Goal: Task Accomplishment & Management: Complete application form

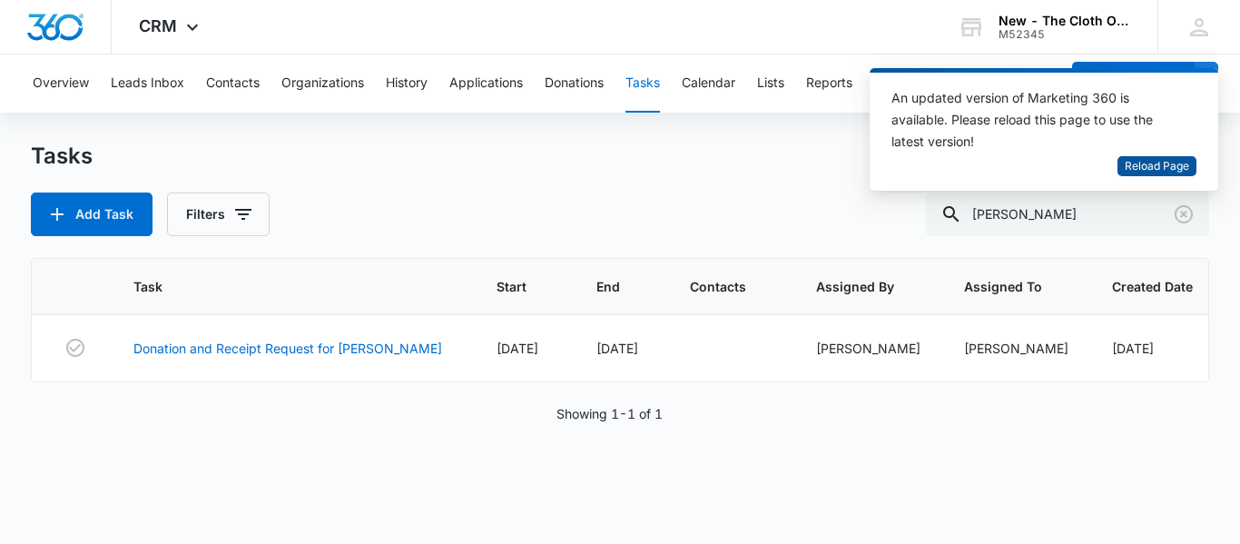
click at [1151, 166] on span "Reload Page" at bounding box center [1156, 166] width 64 height 17
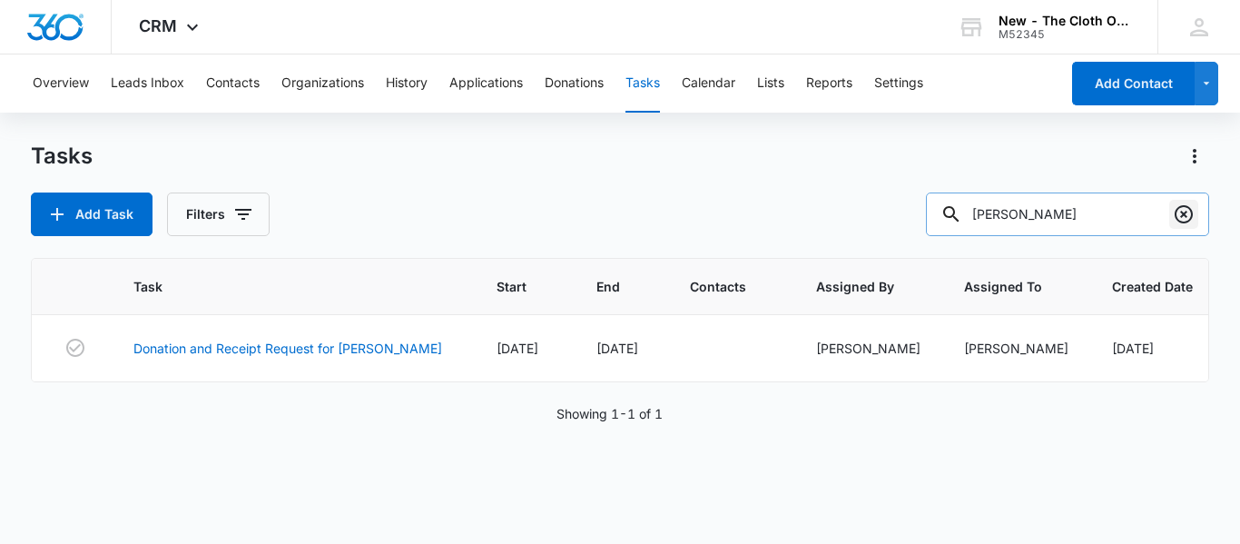
click at [1192, 209] on icon "Clear" at bounding box center [1183, 214] width 22 height 22
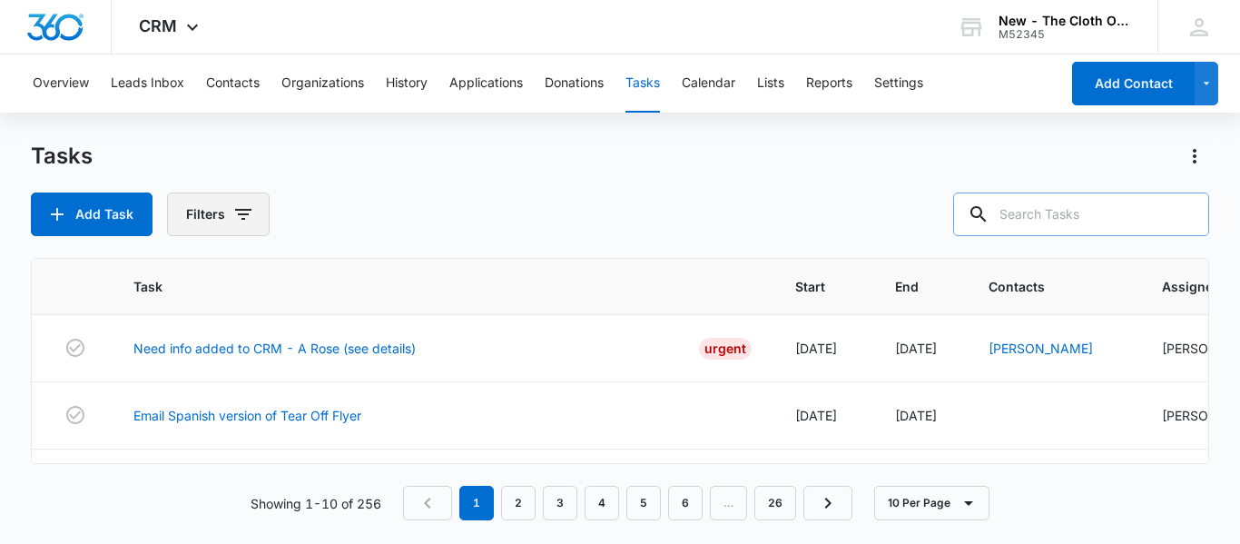
click at [250, 229] on button "Filters" at bounding box center [218, 214] width 103 height 44
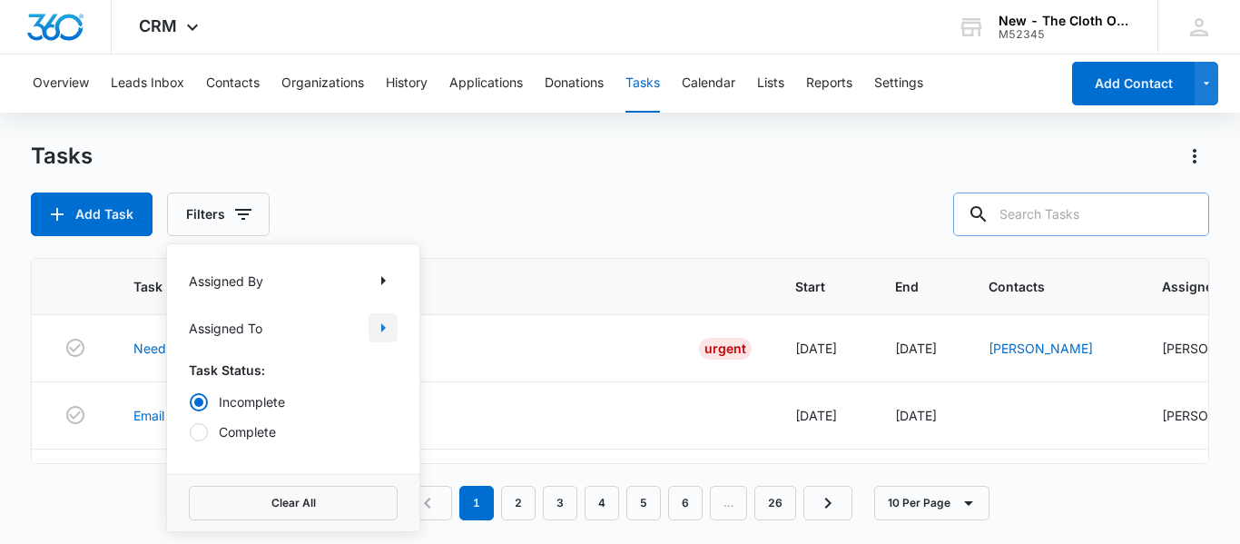
click at [376, 326] on icon "Show Assigned To filters" at bounding box center [383, 328] width 22 height 22
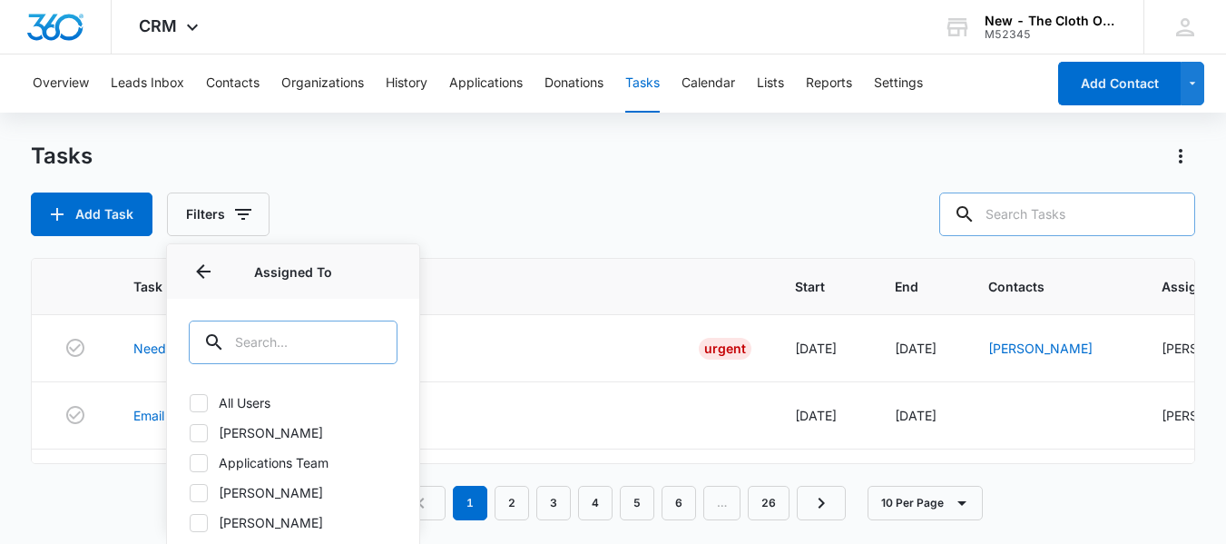
click at [318, 328] on input "text" at bounding box center [293, 342] width 209 height 44
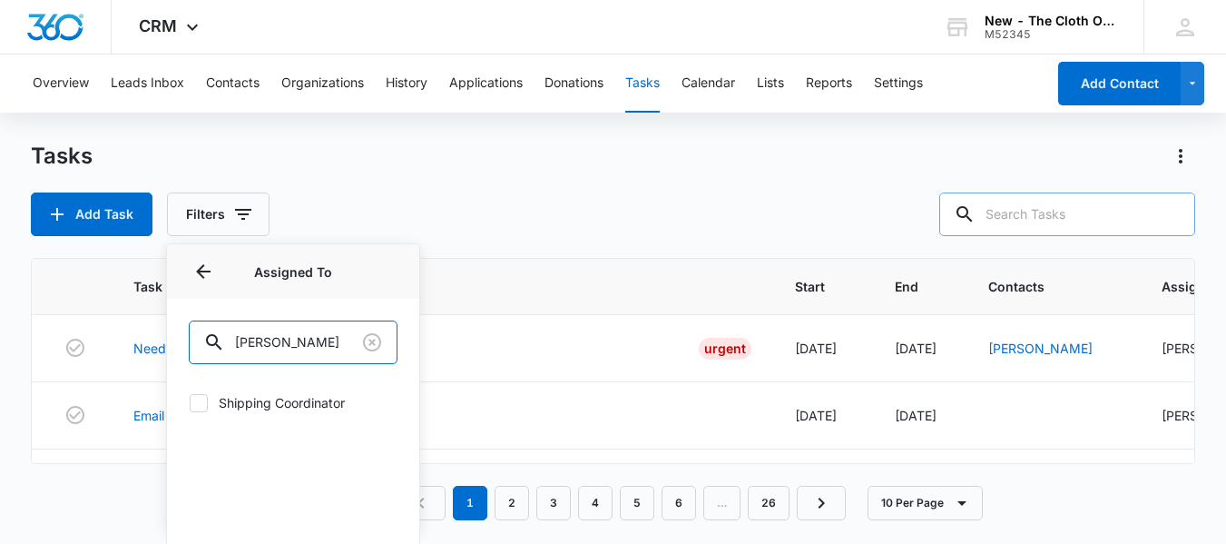
type input "[PERSON_NAME]"
click at [205, 407] on icon at bounding box center [199, 403] width 16 height 16
click at [190, 403] on input "Shipping Coordinator" at bounding box center [189, 402] width 1 height 1
checkbox input "true"
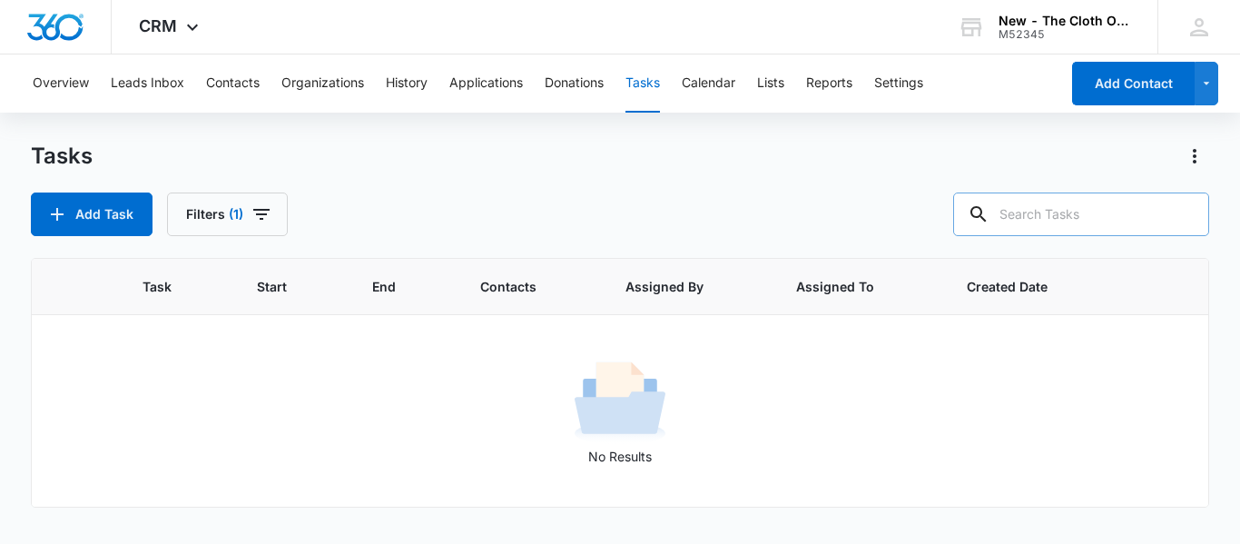
click at [529, 172] on div "Tasks Add Task Filters (1)" at bounding box center [620, 189] width 1178 height 94
click at [237, 90] on button "Contacts" at bounding box center [233, 83] width 54 height 58
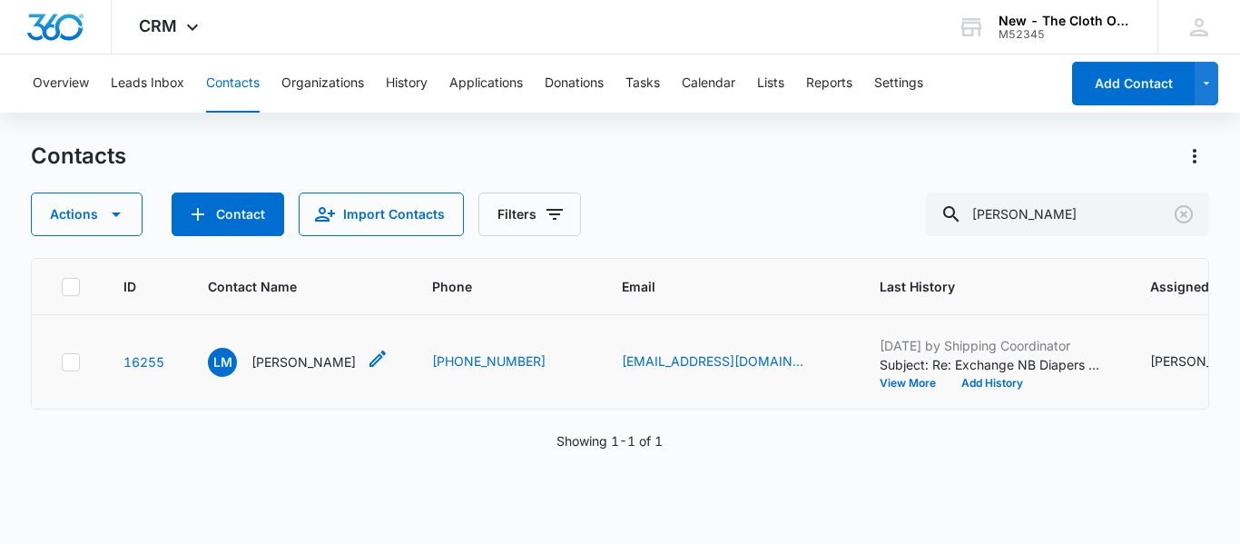
click at [273, 371] on p "[PERSON_NAME]" at bounding box center [303, 361] width 104 height 19
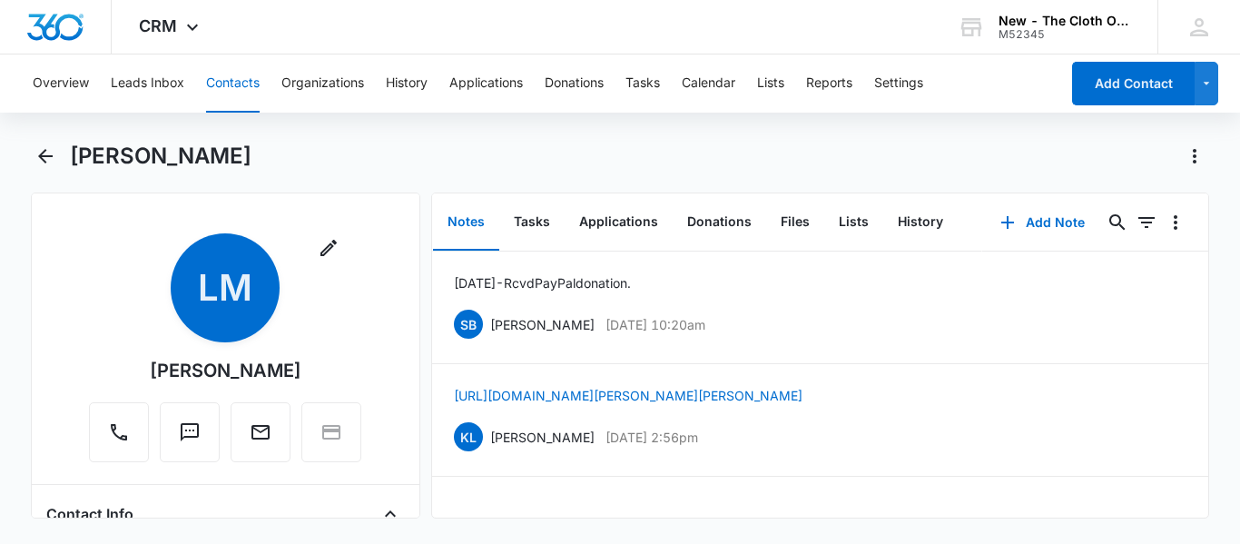
scroll to position [163, 0]
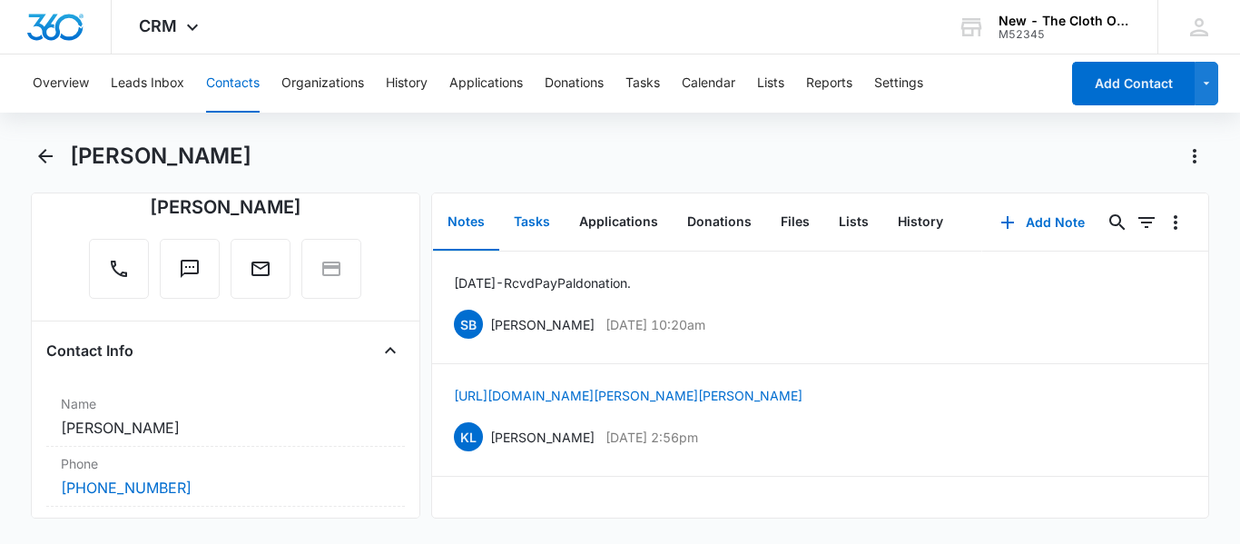
click at [528, 227] on button "Tasks" at bounding box center [531, 222] width 65 height 56
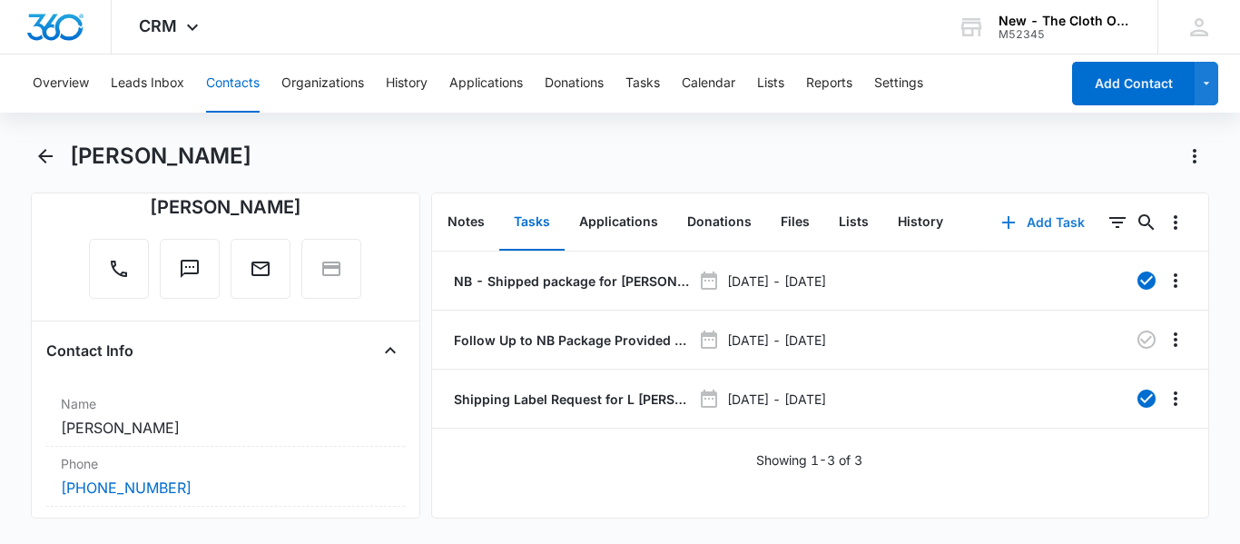
click at [999, 234] on button "Add Task" at bounding box center [1043, 223] width 120 height 44
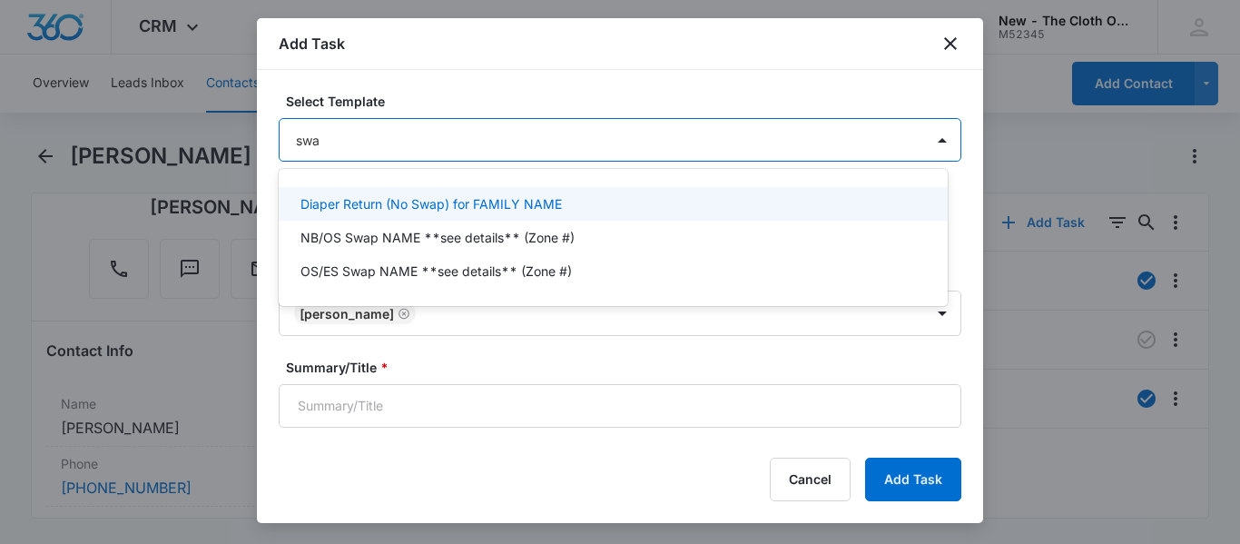
type input "swap"
click at [524, 238] on p "NB/OS Swap NAME **see details** (Zone #)" at bounding box center [437, 237] width 274 height 19
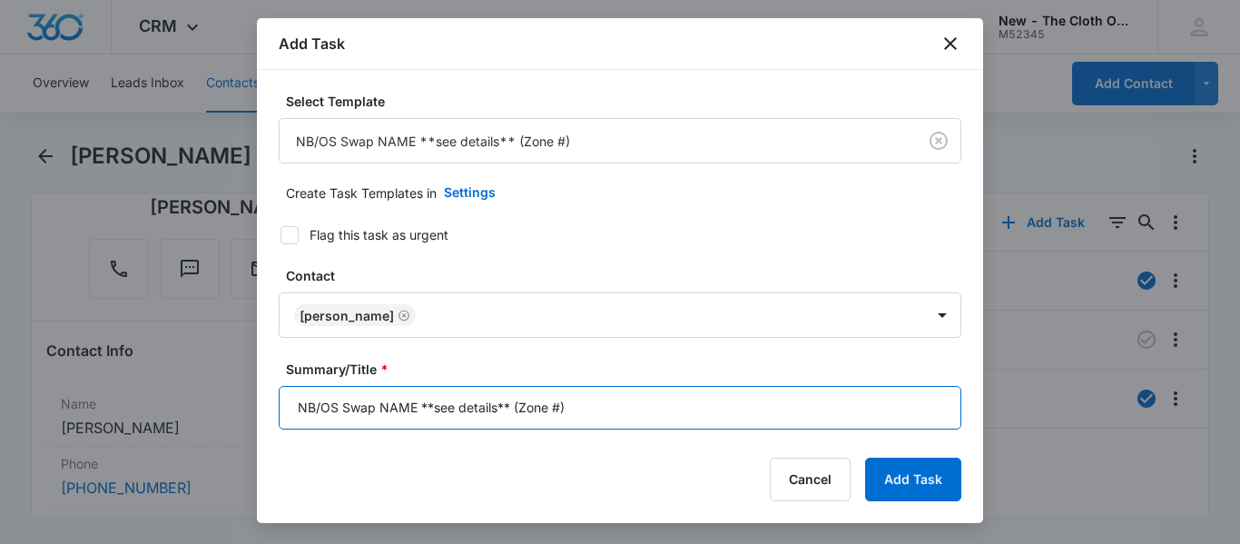
click at [412, 406] on input "NB/OS Swap NAME **see details** (Zone #)" at bounding box center [620, 408] width 682 height 44
click at [637, 412] on input "NB/OS Swap [PERSON_NAME] **see details** (Zone #)" at bounding box center [620, 408] width 682 height 44
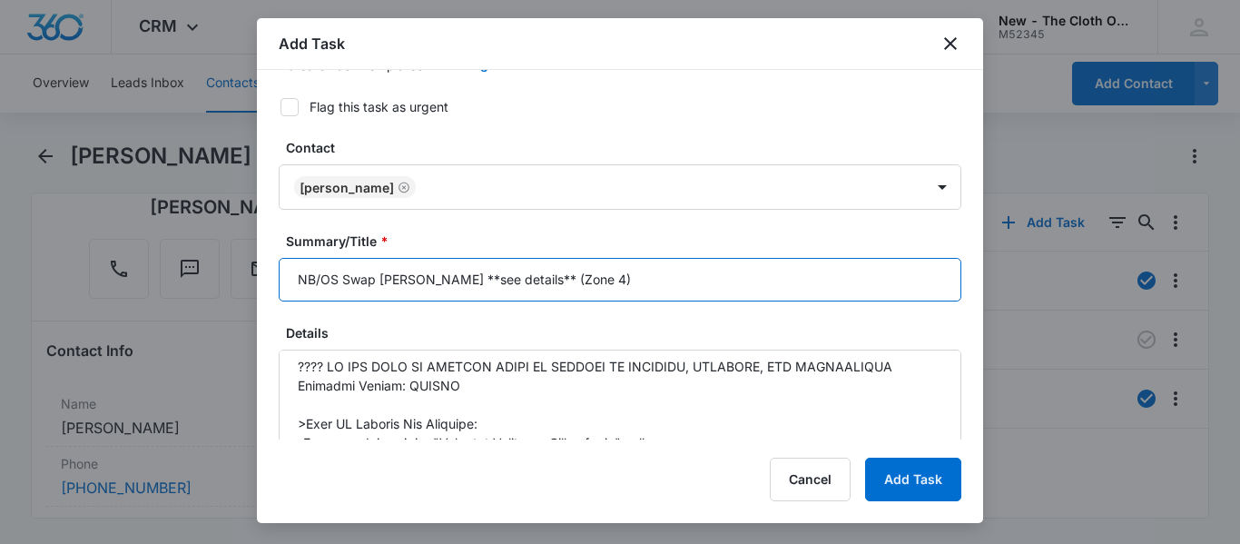
scroll to position [8, 0]
type input "NB/OS Swap [PERSON_NAME] **see details** (Zone 4)"
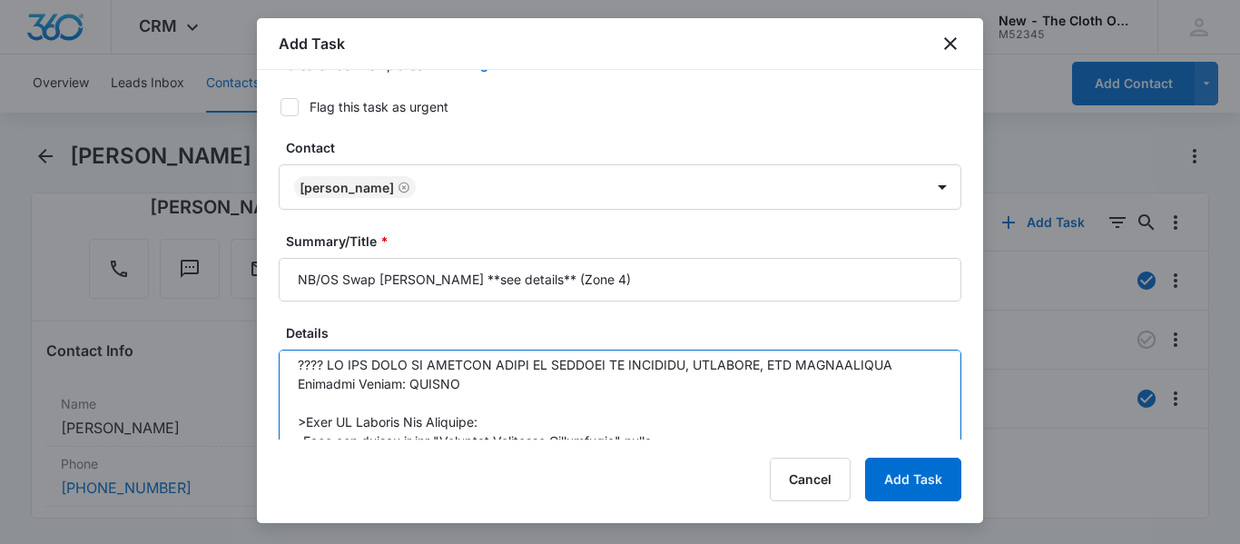
click at [650, 389] on textarea "Details" at bounding box center [620, 400] width 682 height 103
paste textarea "9434636106194283571552"
click at [327, 366] on textarea "Details" at bounding box center [620, 400] width 682 height 103
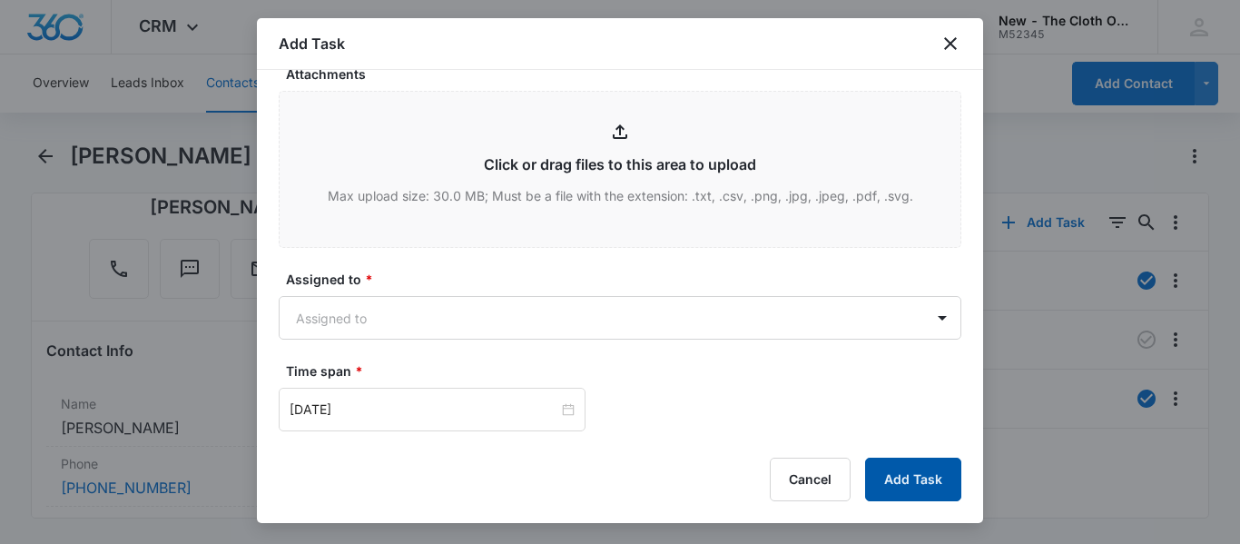
scroll to position [899, 0]
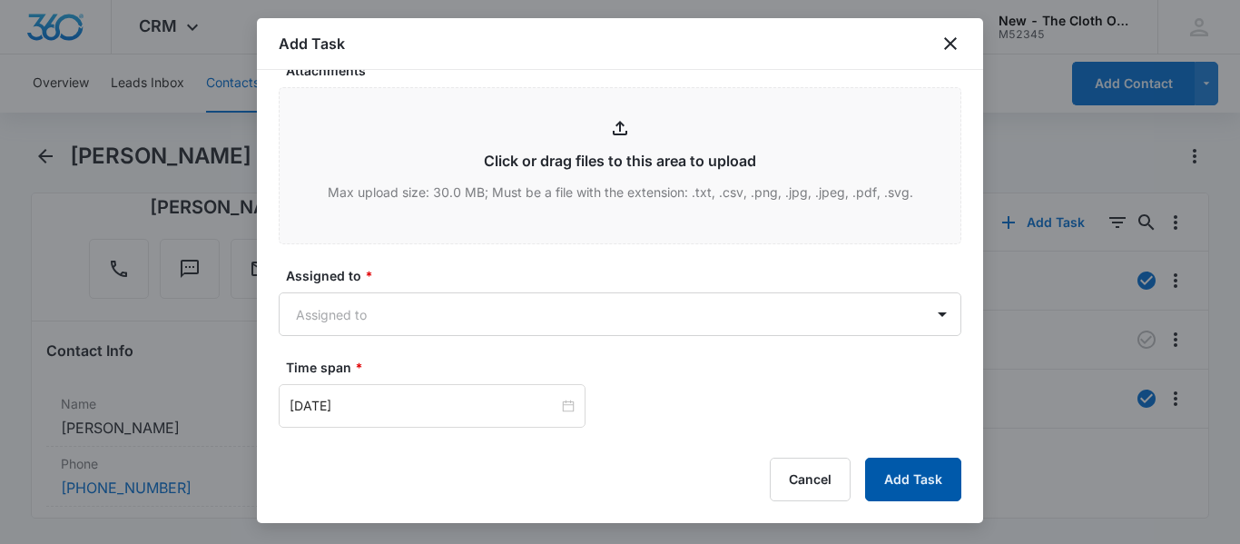
type textarea "DO NOT SHIP OS PACKAGE UNTIL NB PACKAGE IS RETURNED, RECEIVED, AND INVENTORIED …"
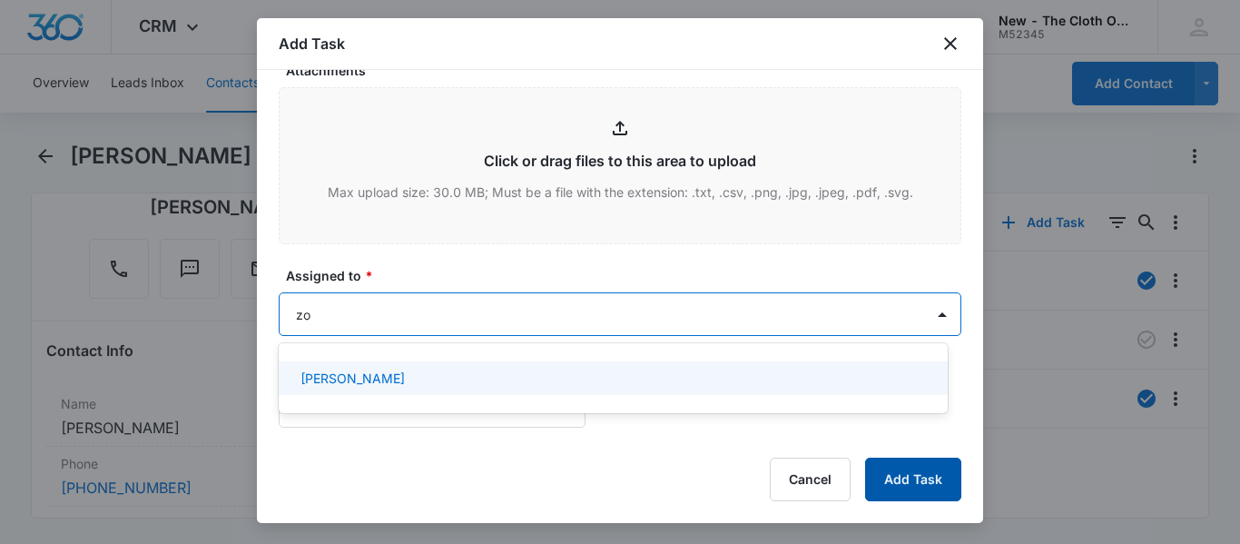
type input "zoe"
click at [448, 379] on div "[PERSON_NAME]" at bounding box center [611, 377] width 622 height 19
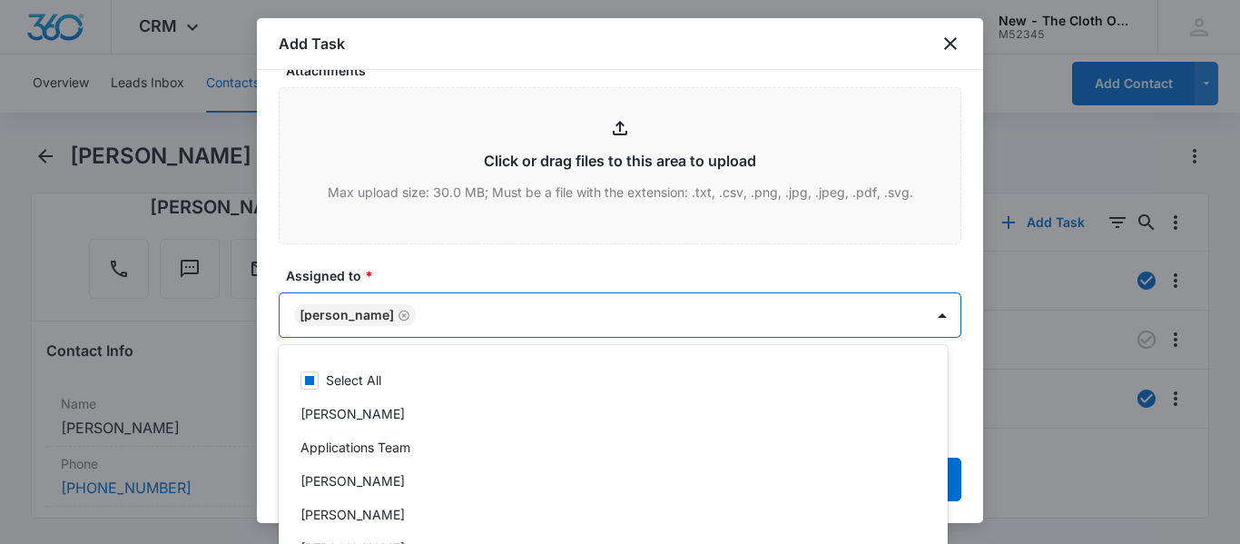
click at [575, 270] on label "Assigned to *" at bounding box center [627, 275] width 682 height 19
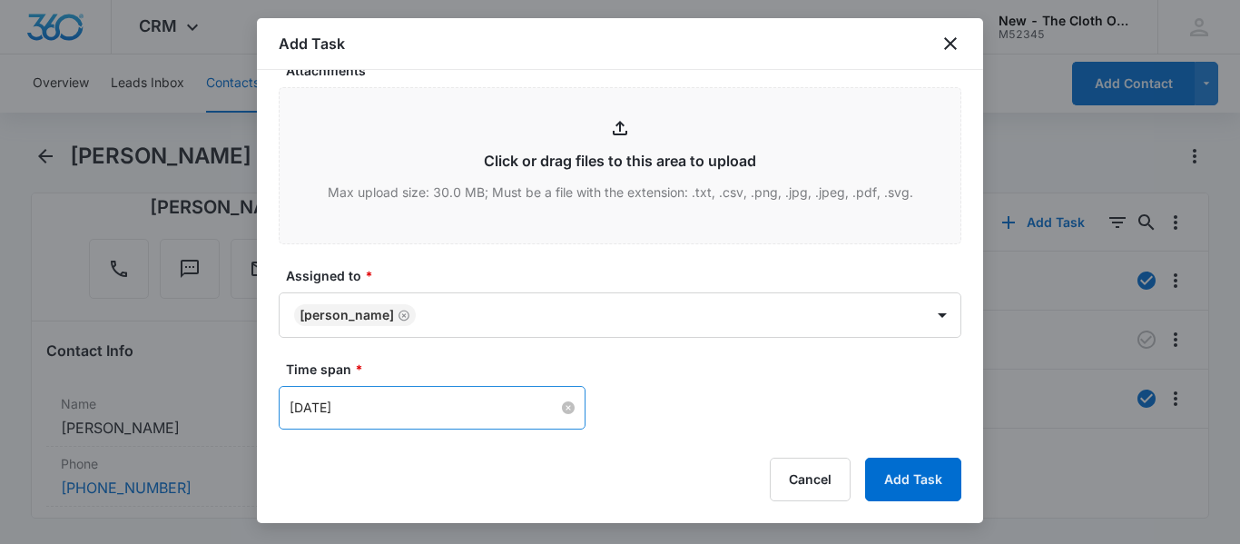
click at [499, 404] on input "[DATE]" at bounding box center [423, 407] width 269 height 20
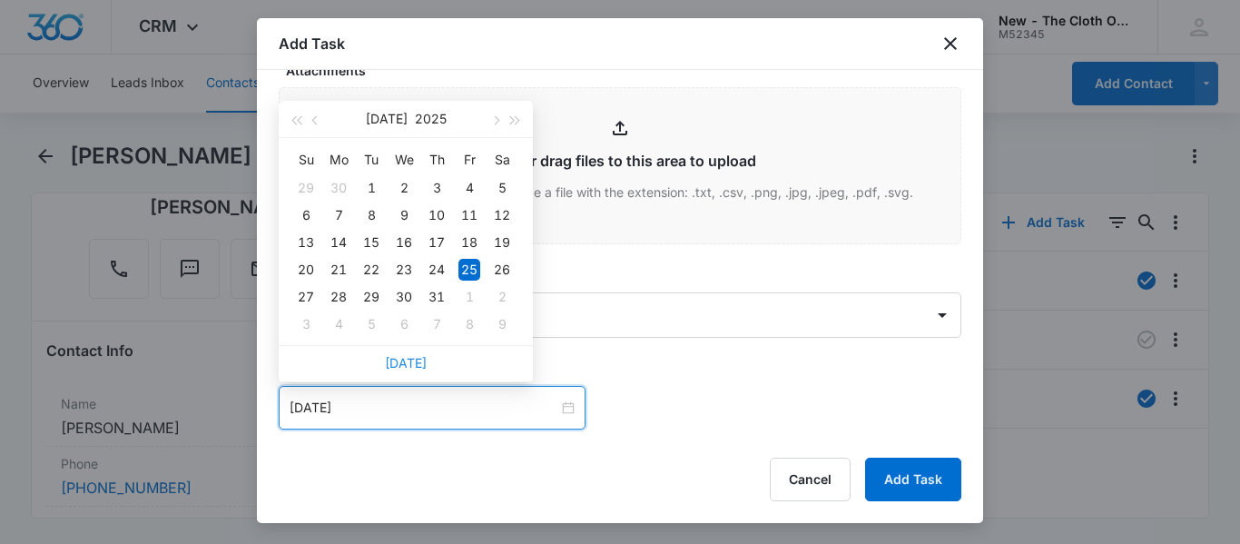
click at [412, 366] on link "[DATE]" at bounding box center [406, 362] width 42 height 15
type input "[DATE]"
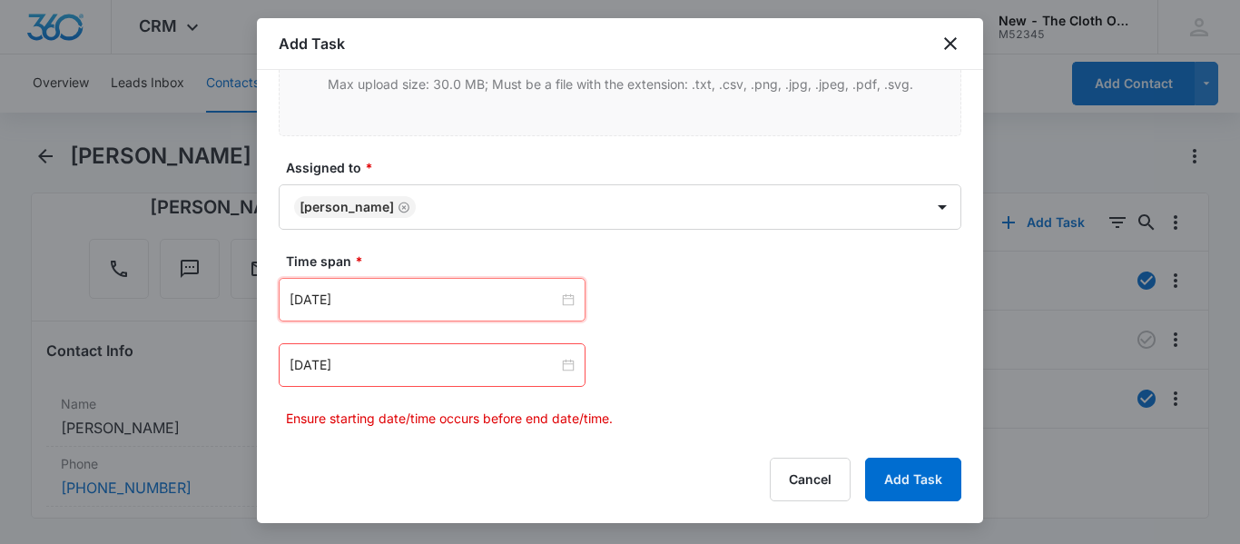
scroll to position [1044, 0]
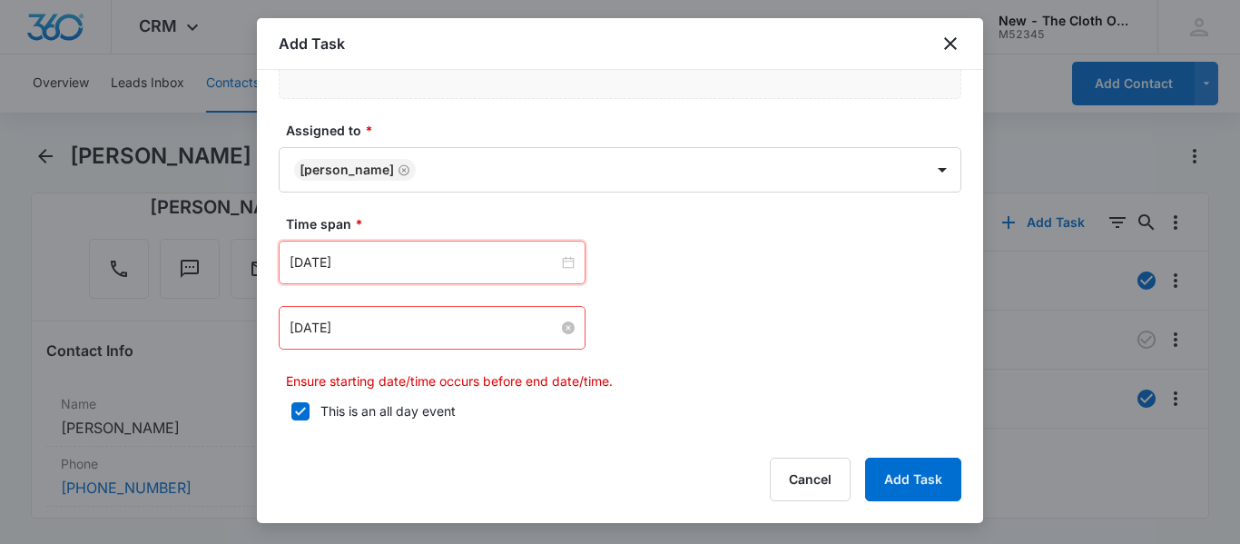
click at [469, 322] on input "[DATE]" at bounding box center [423, 328] width 269 height 20
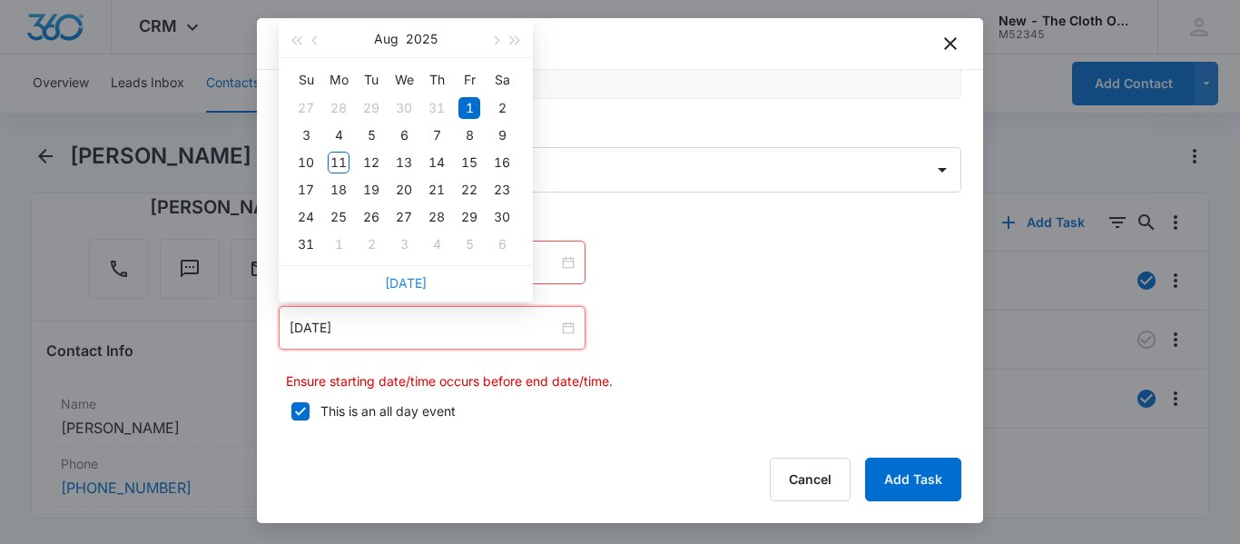
click at [404, 277] on link "[DATE]" at bounding box center [406, 282] width 42 height 15
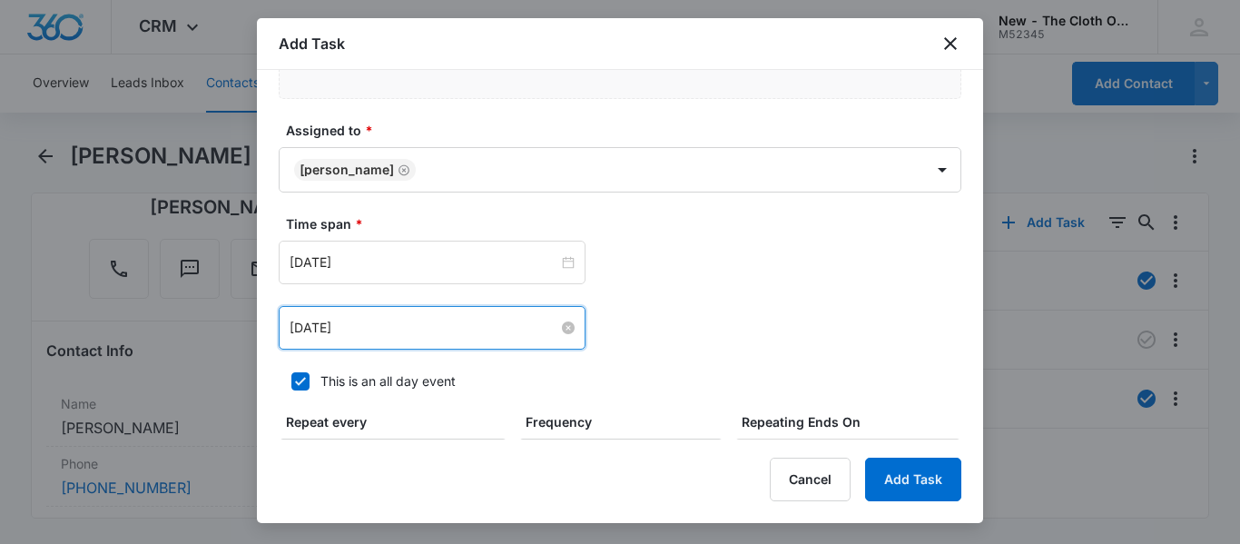
click at [410, 333] on input "[DATE]" at bounding box center [423, 328] width 269 height 20
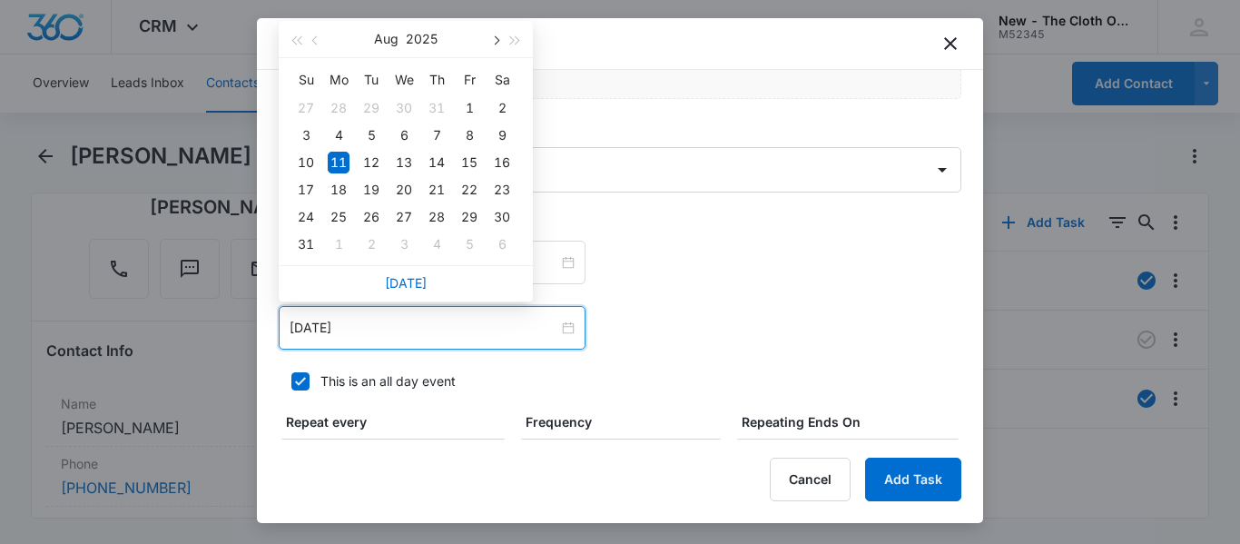
click at [495, 28] on button "button" at bounding box center [495, 39] width 20 height 36
click at [436, 136] on div "11" at bounding box center [437, 135] width 22 height 22
type input "[DATE]"
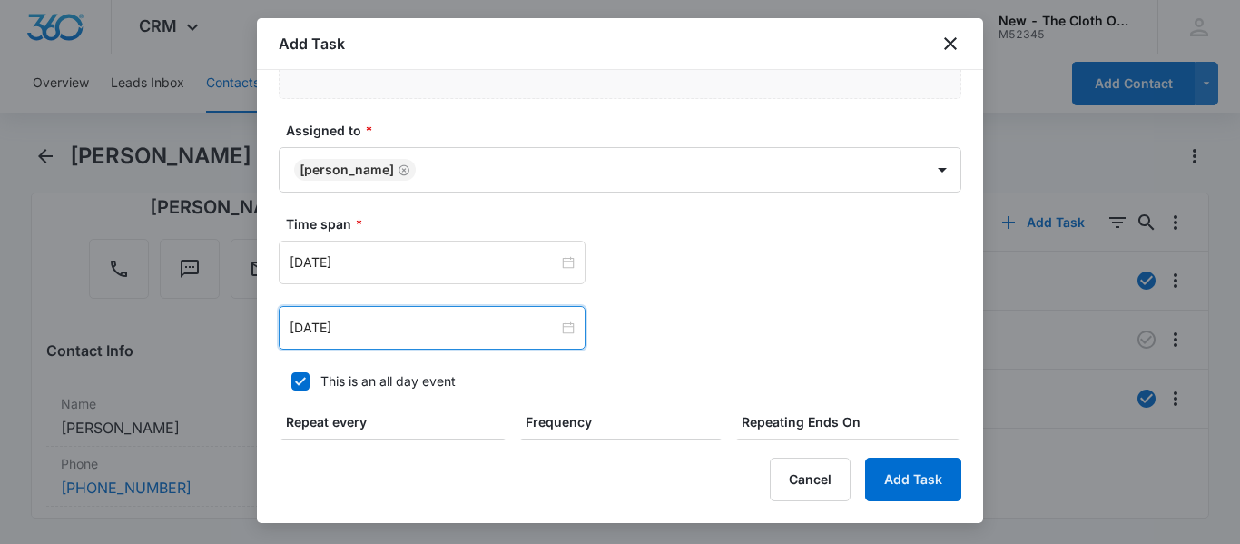
scroll to position [1265, 0]
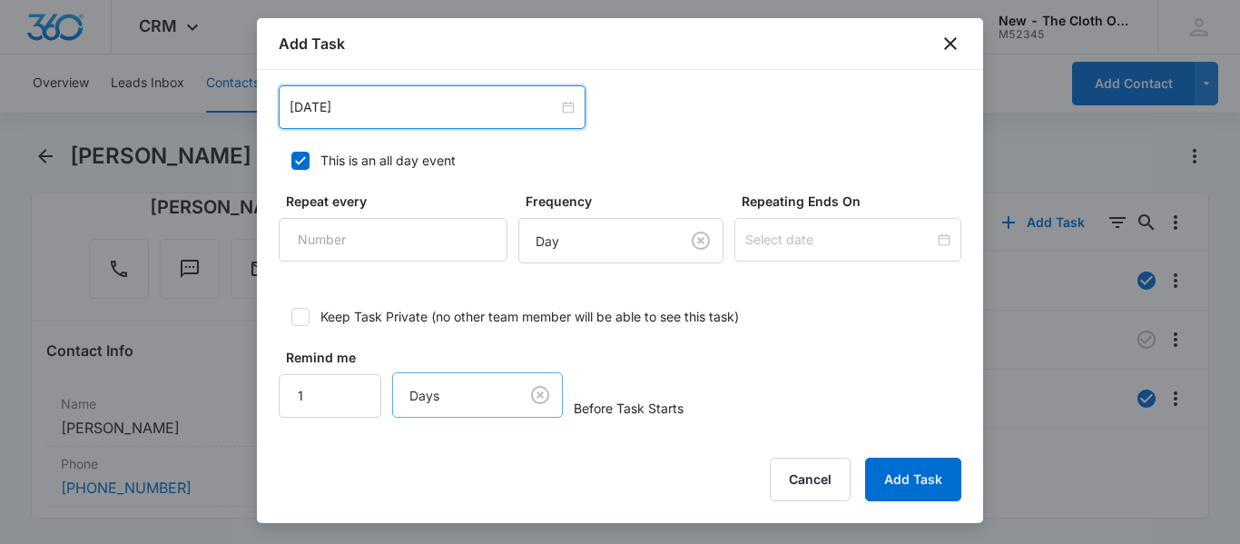
click at [543, 401] on body "CRM Apps Reputation CRM Email Social Ads Intelligence Brand Settings New - The …" at bounding box center [620, 272] width 1240 height 544
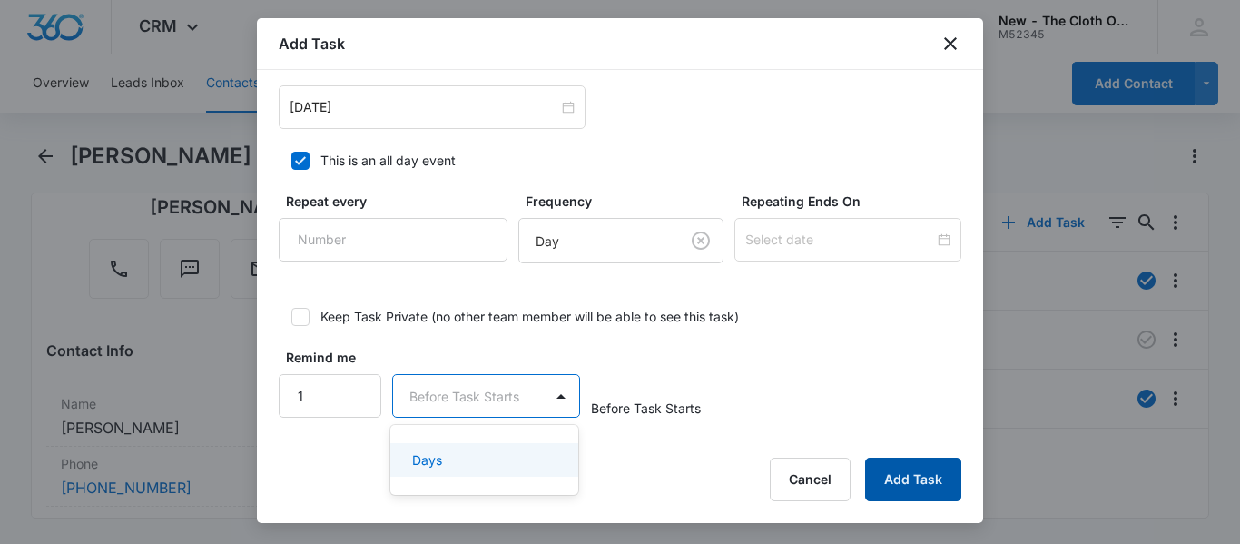
click at [932, 485] on button "Add Task" at bounding box center [913, 479] width 96 height 44
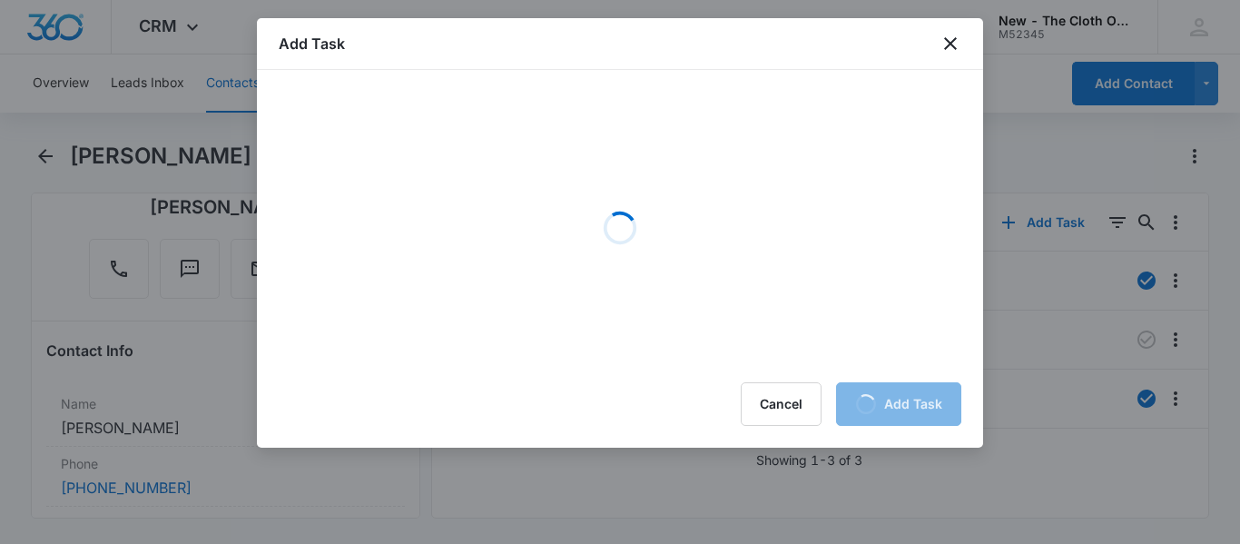
scroll to position [0, 0]
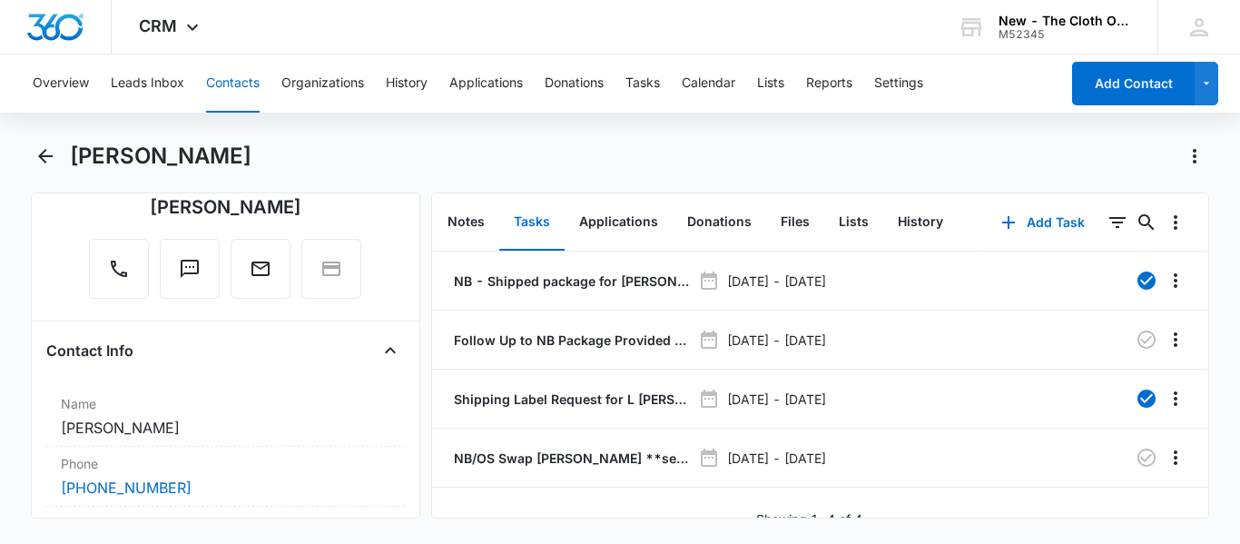
click at [234, 84] on button "Contacts" at bounding box center [233, 83] width 54 height 58
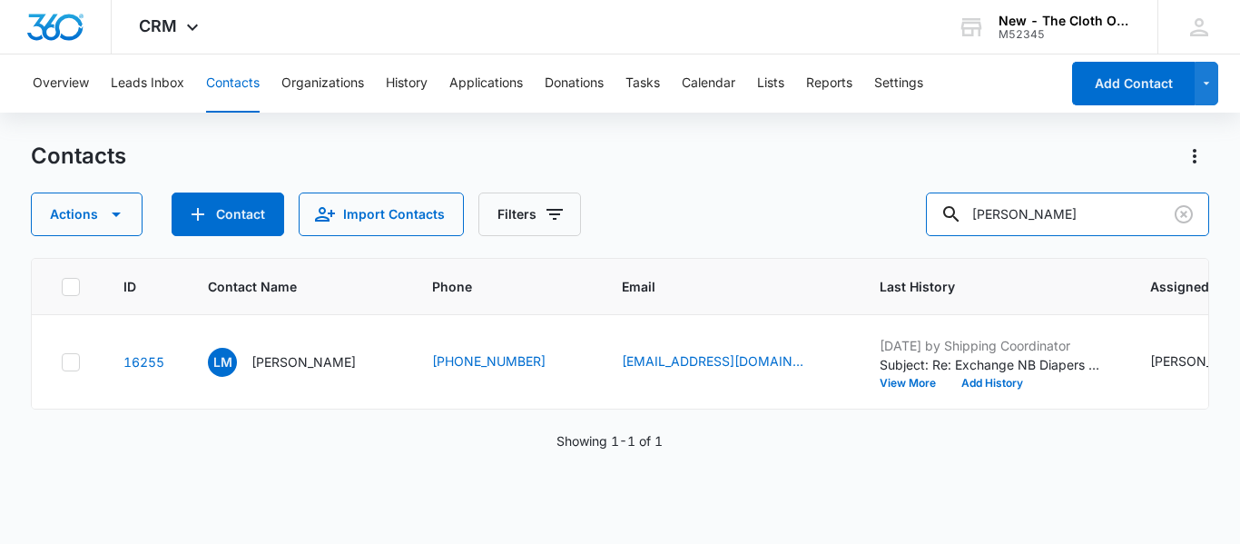
drag, startPoint x: 1102, startPoint y: 211, endPoint x: 842, endPoint y: 241, distance: 261.2
click at [842, 241] on div "Contacts Actions Contact Import Contacts Filters [PERSON_NAME] ID Contact Name …" at bounding box center [620, 342] width 1178 height 400
paste input "[EMAIL_ADDRESS][DOMAIN_NAME]"
type input "[EMAIL_ADDRESS][DOMAIN_NAME]"
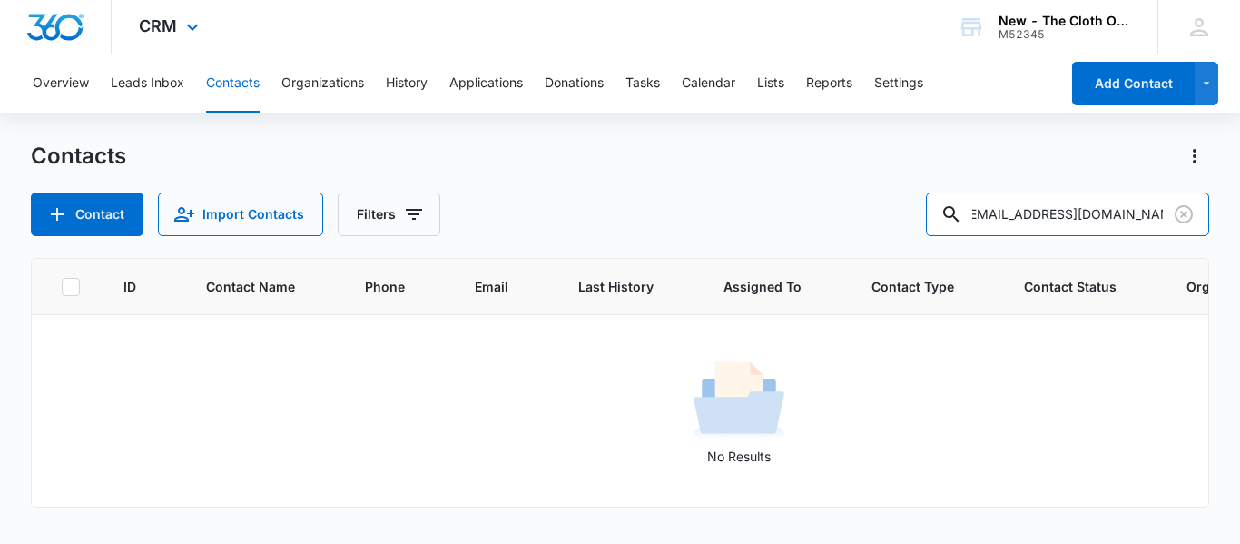
scroll to position [0, 0]
click at [1192, 218] on icon "Clear" at bounding box center [1183, 214] width 22 height 22
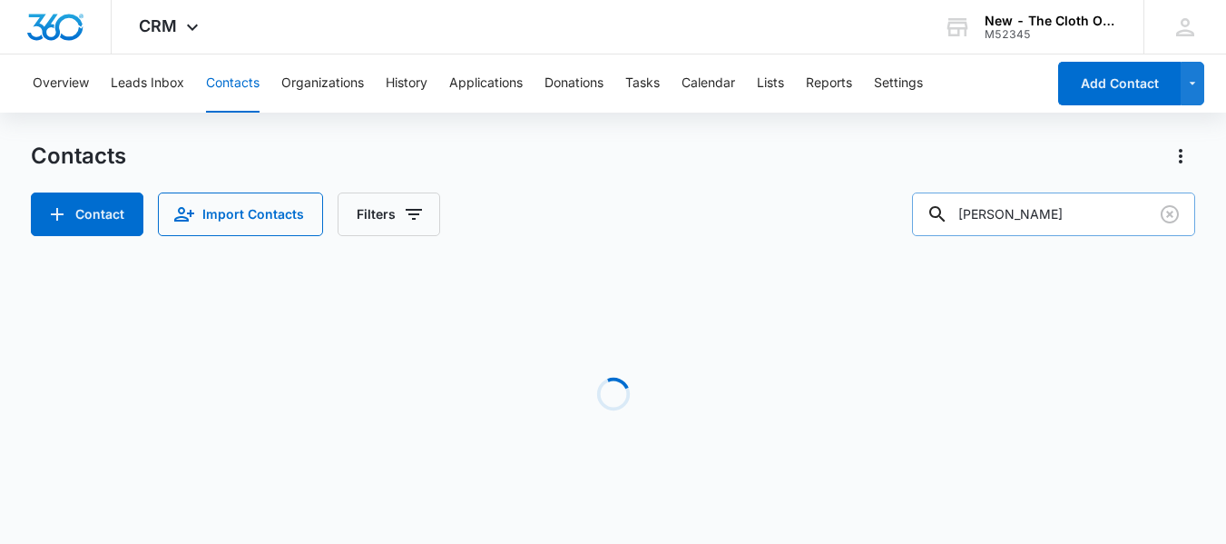
type input "[PERSON_NAME]"
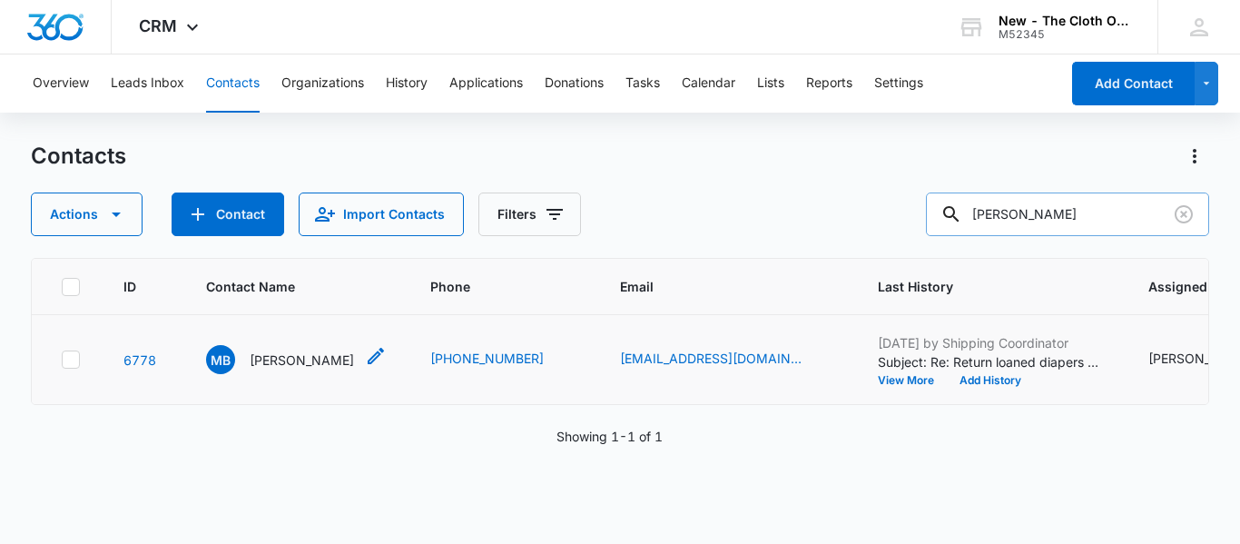
click at [303, 374] on div "MB [PERSON_NAME]" at bounding box center [280, 359] width 148 height 29
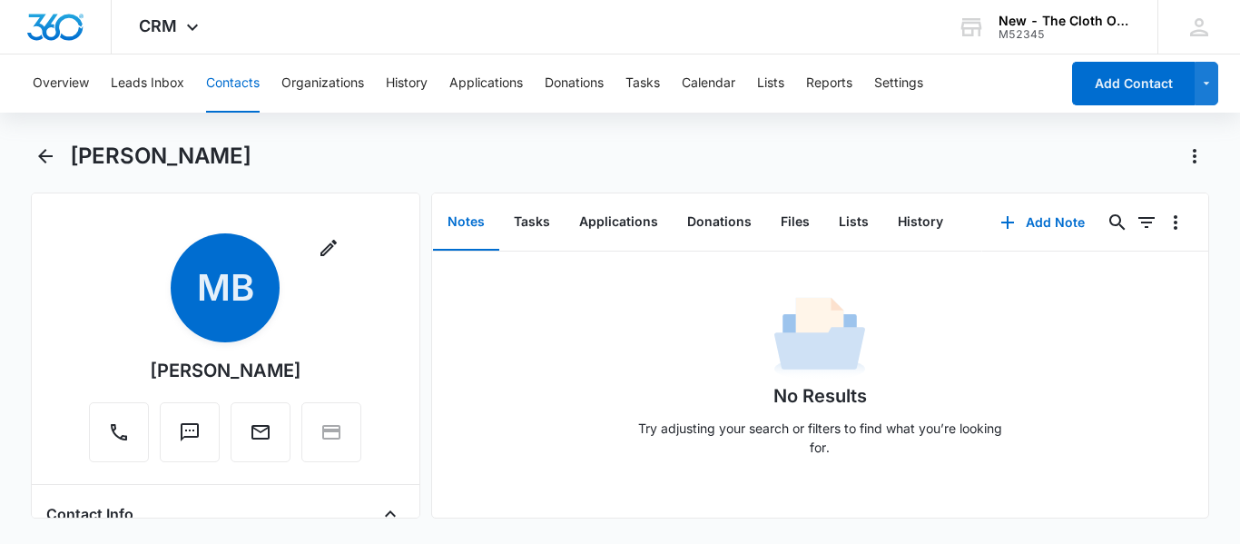
scroll to position [271, 0]
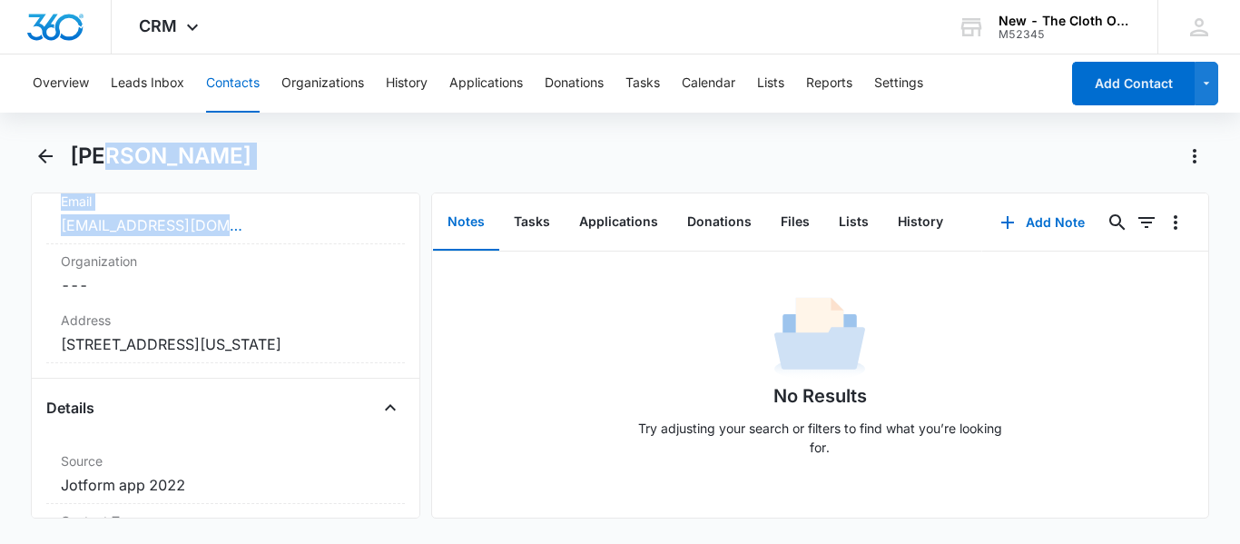
drag, startPoint x: 263, startPoint y: 436, endPoint x: 113, endPoint y: 184, distance: 292.6
click at [113, 184] on div "[PERSON_NAME] Remove MB [PERSON_NAME] Contact Info Name Cancel Save Changes [PE…" at bounding box center [620, 330] width 1178 height 377
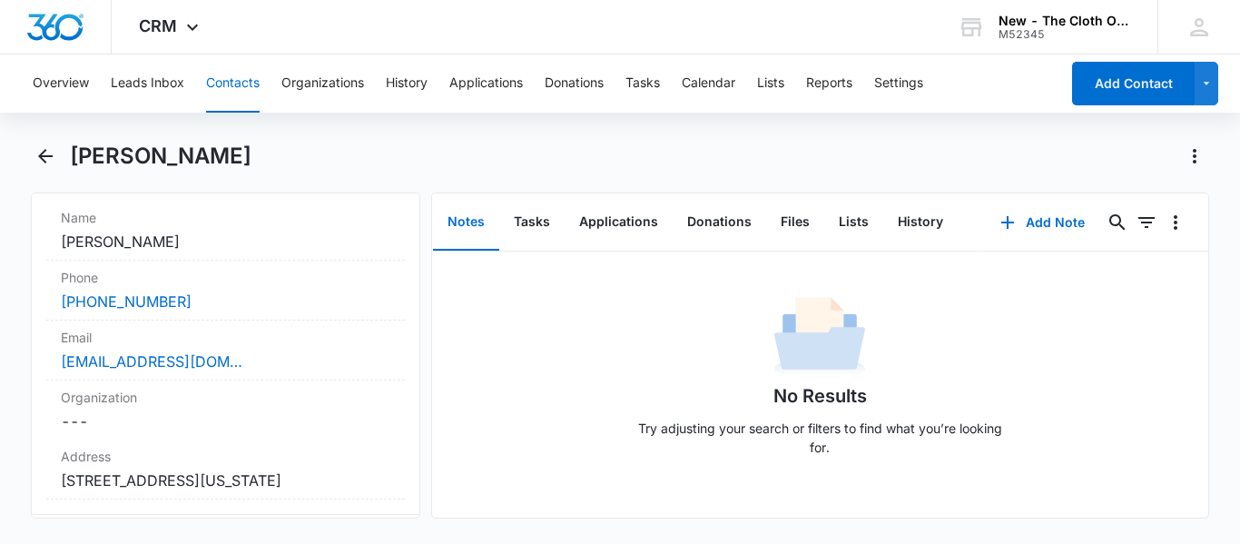
click at [465, 345] on div "No Results Try adjusting your search or filters to find what you’re looking for." at bounding box center [820, 381] width 776 height 180
copy link "[EMAIL_ADDRESS][DOMAIN_NAME]"
drag, startPoint x: 238, startPoint y: 359, endPoint x: 53, endPoint y: 361, distance: 185.1
click at [53, 361] on div "Email Cancel Save Changes [EMAIL_ADDRESS][DOMAIN_NAME]" at bounding box center [225, 350] width 358 height 60
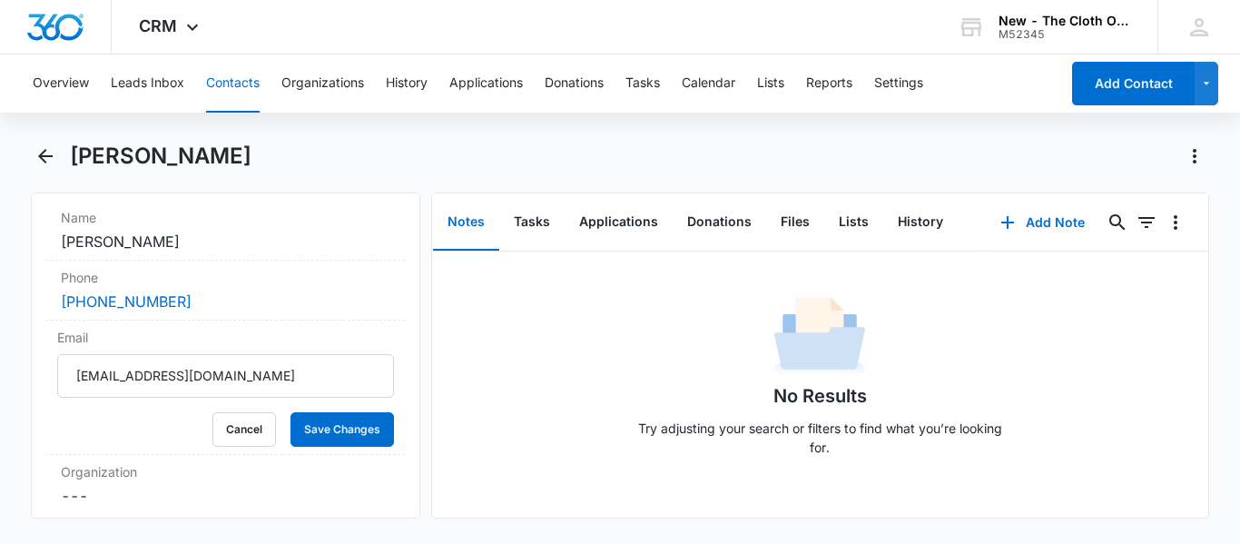
click at [250, 96] on button "Contacts" at bounding box center [233, 83] width 54 height 58
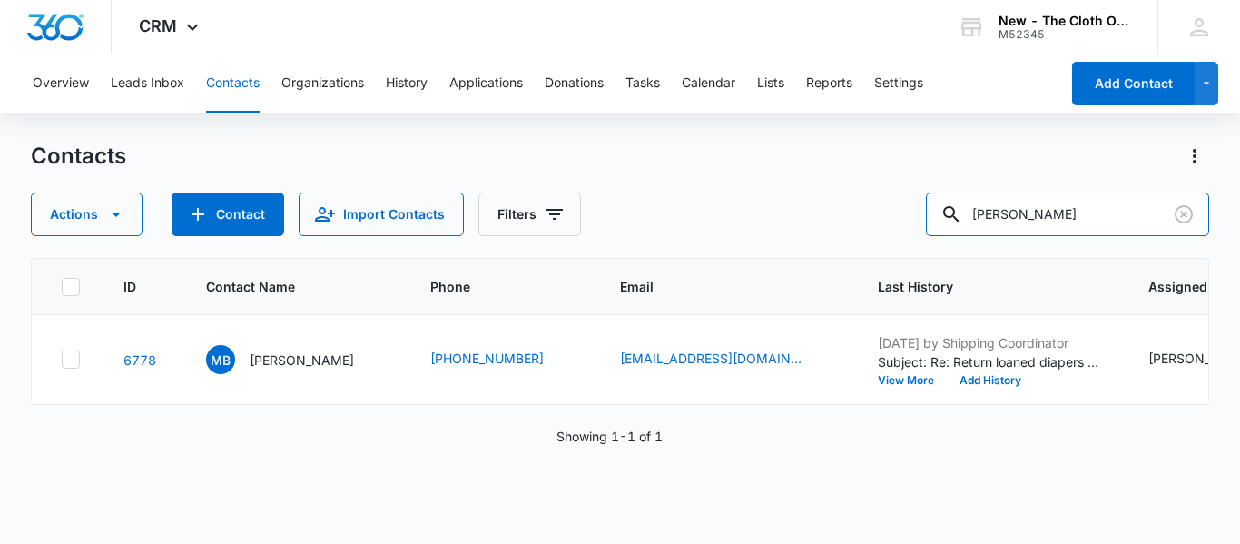
drag, startPoint x: 1103, startPoint y: 222, endPoint x: 828, endPoint y: 266, distance: 279.3
click at [828, 266] on div "Contacts Actions Contact Import Contacts Filters [PERSON_NAME] ID Contact Name …" at bounding box center [620, 342] width 1178 height 400
paste input "[EMAIL_ADDRESS][DOMAIN_NAME]"
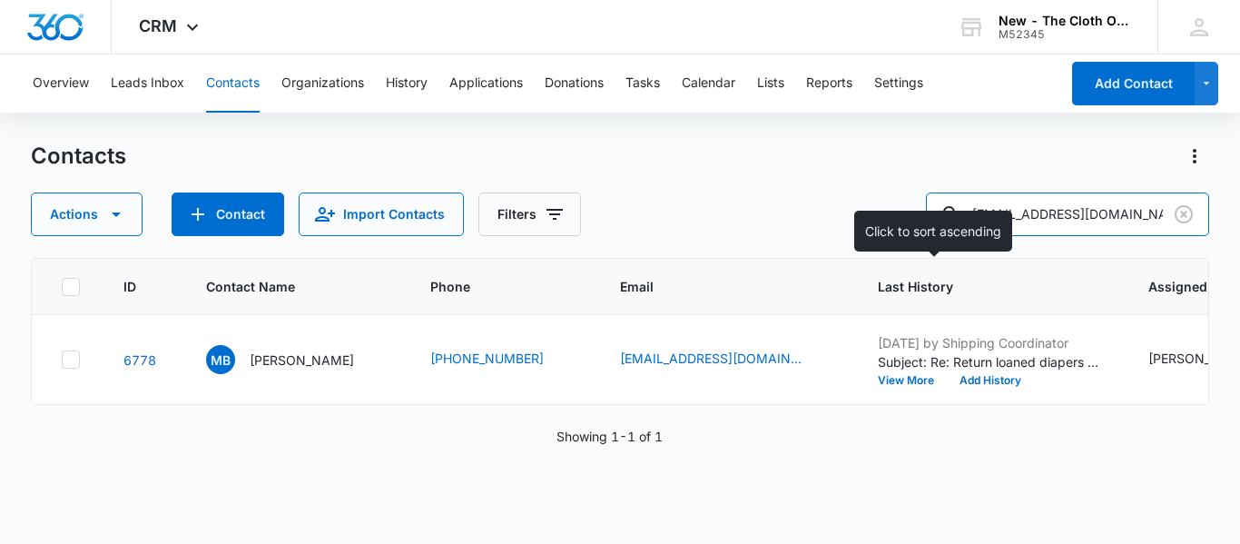
scroll to position [0, 16]
type input "[EMAIL_ADDRESS][DOMAIN_NAME]"
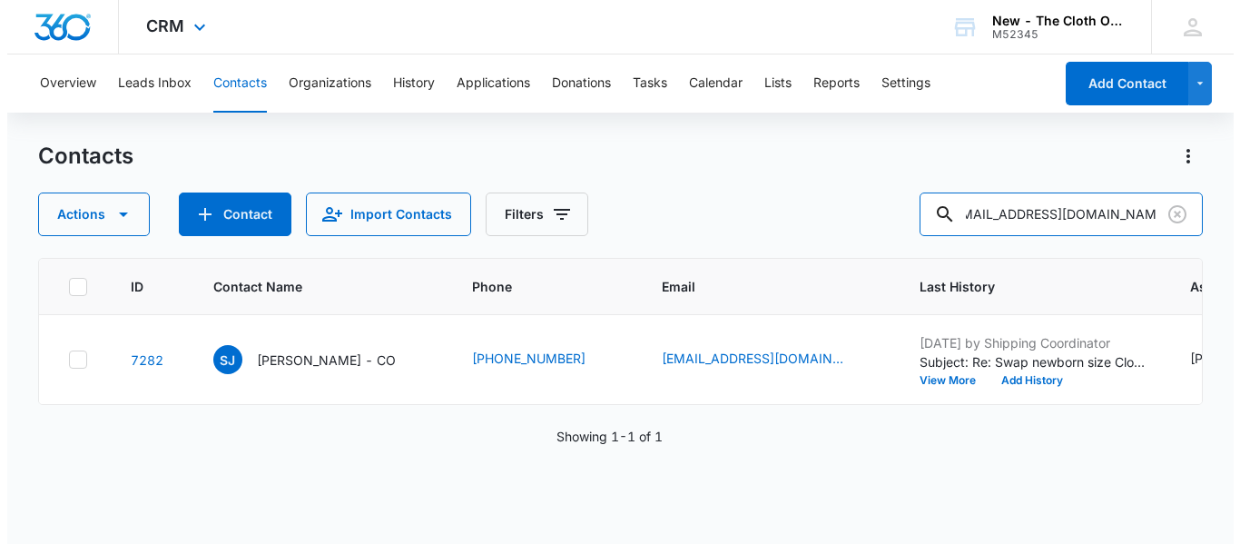
scroll to position [0, 0]
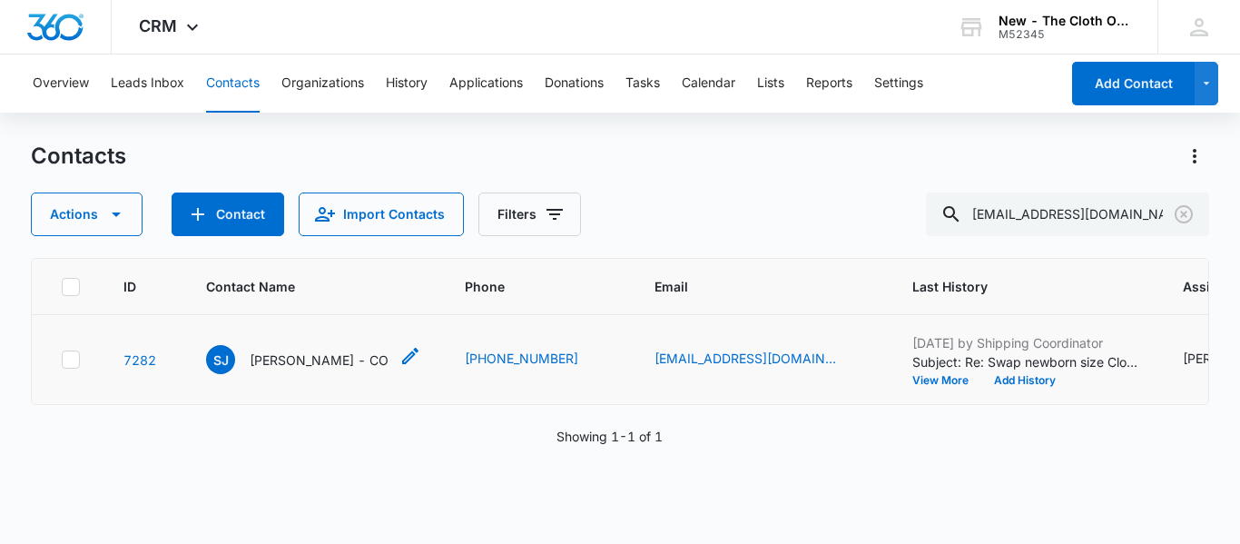
click at [307, 369] on p "[PERSON_NAME] - CO" at bounding box center [319, 359] width 139 height 19
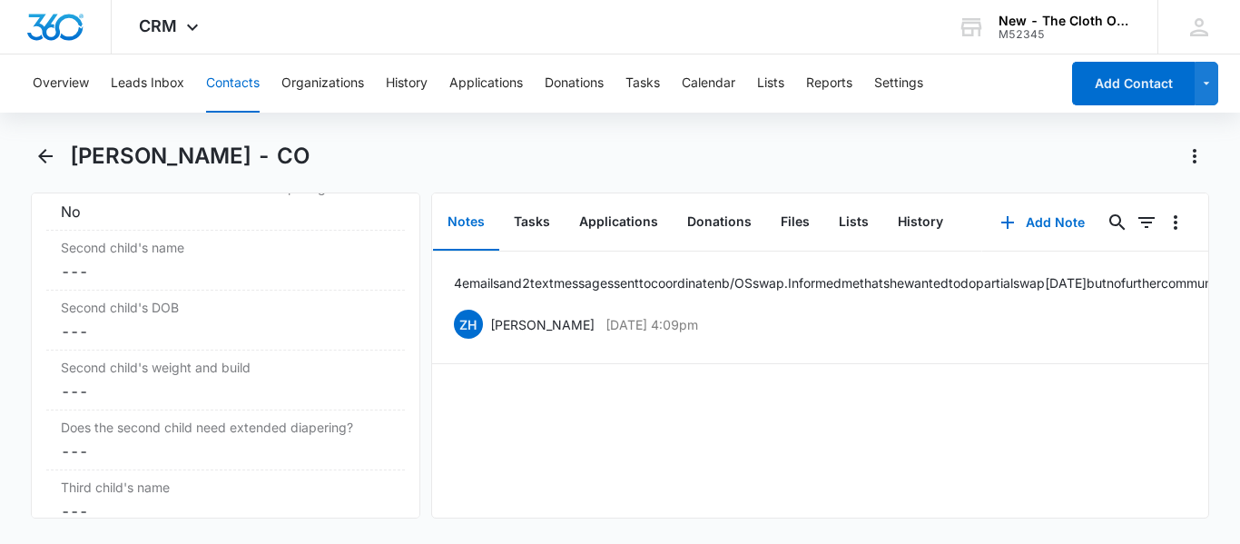
scroll to position [2172, 0]
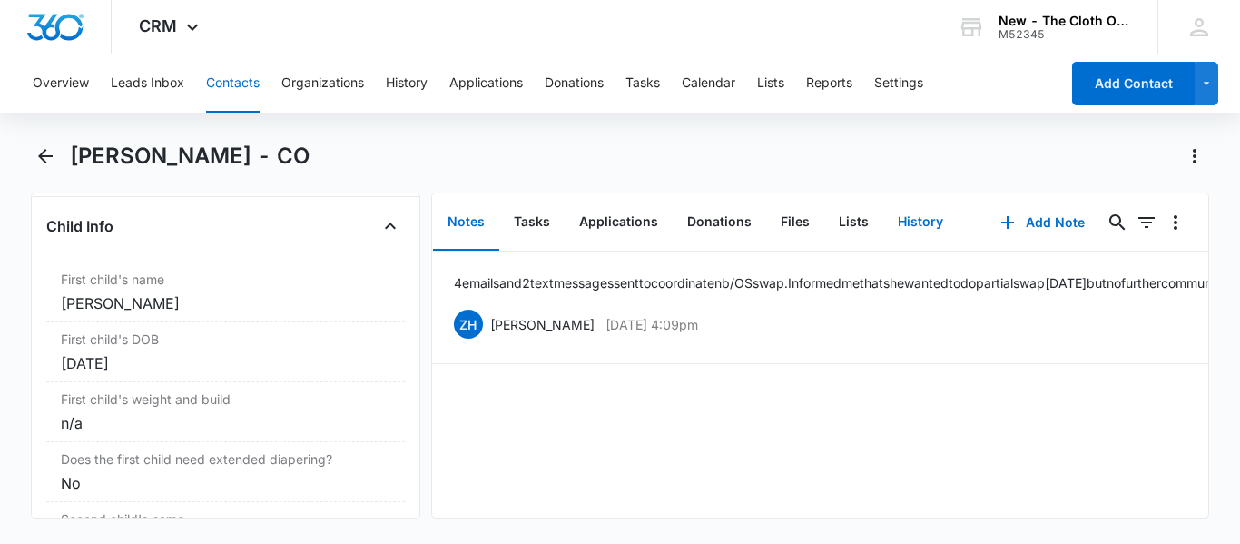
click at [913, 240] on button "History" at bounding box center [920, 222] width 74 height 56
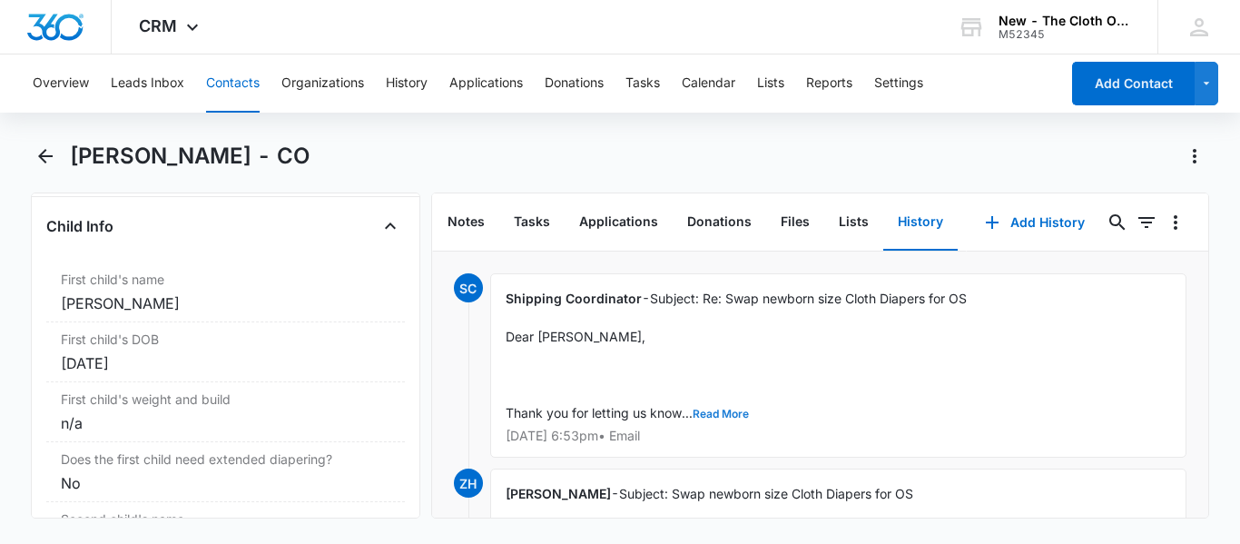
click at [707, 413] on button "Read More" at bounding box center [720, 413] width 56 height 11
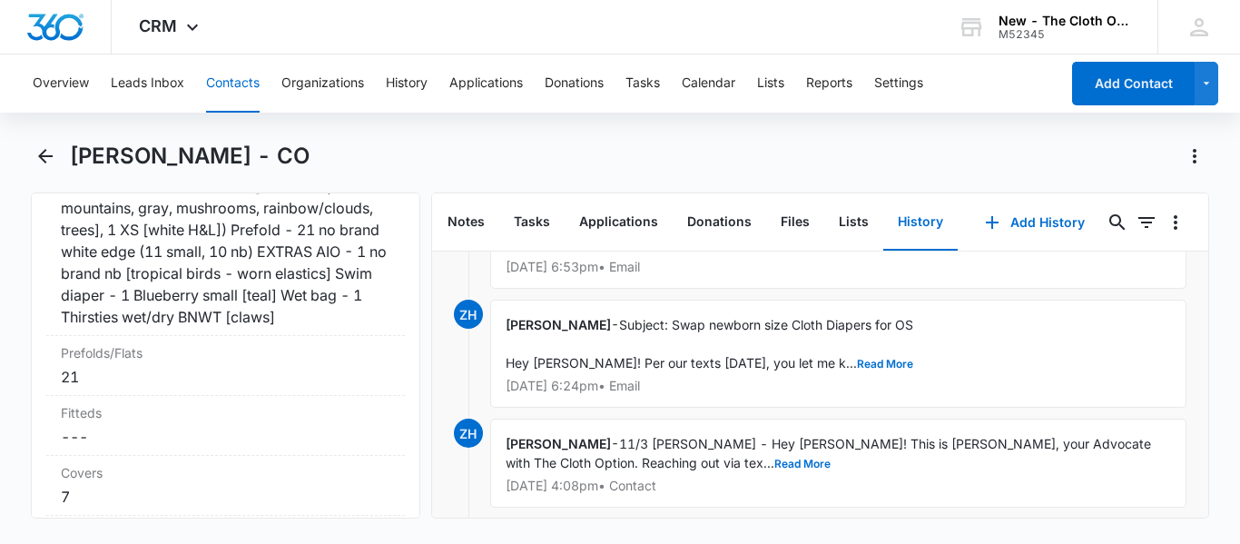
scroll to position [2313, 0]
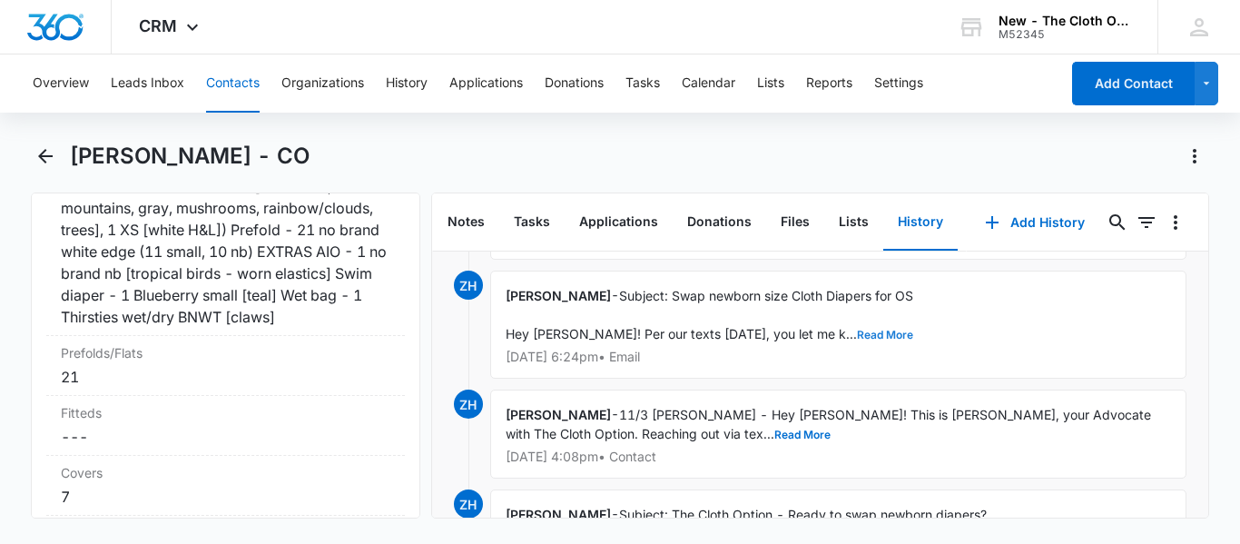
click at [857, 340] on button "Read More" at bounding box center [885, 334] width 56 height 11
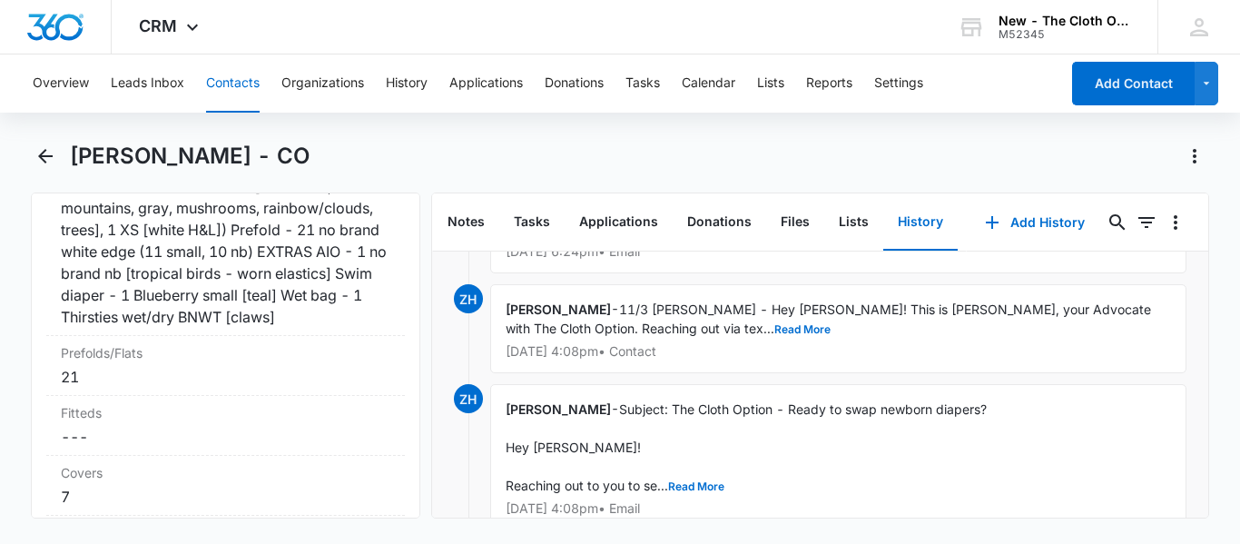
scroll to position [3951, 0]
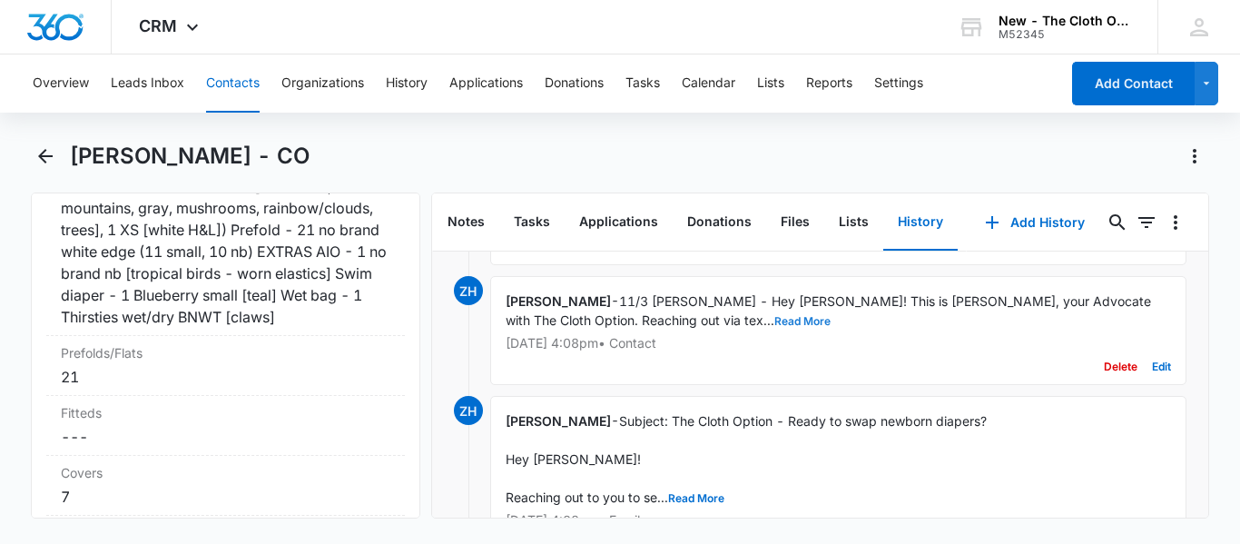
click at [774, 327] on button "Read More" at bounding box center [802, 321] width 56 height 11
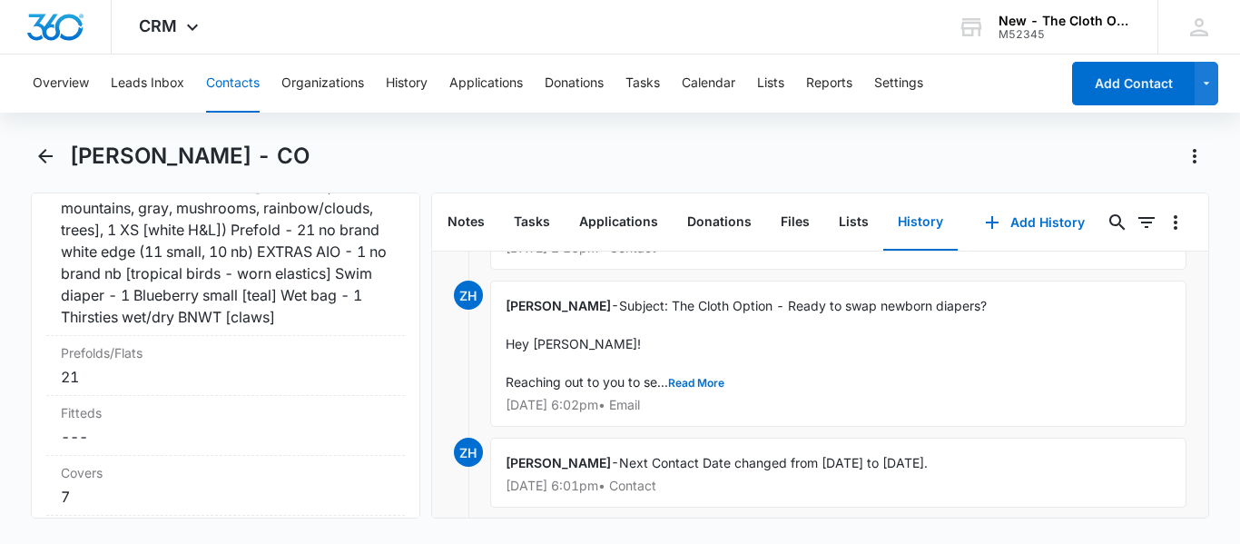
scroll to position [4959, 0]
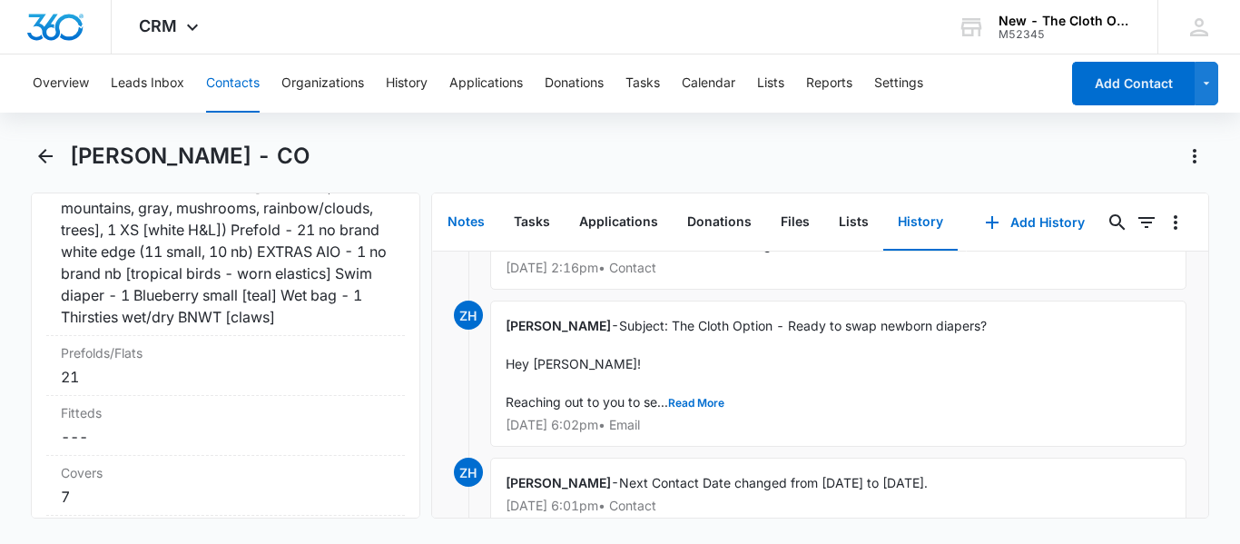
click at [479, 210] on button "Notes" at bounding box center [466, 222] width 66 height 56
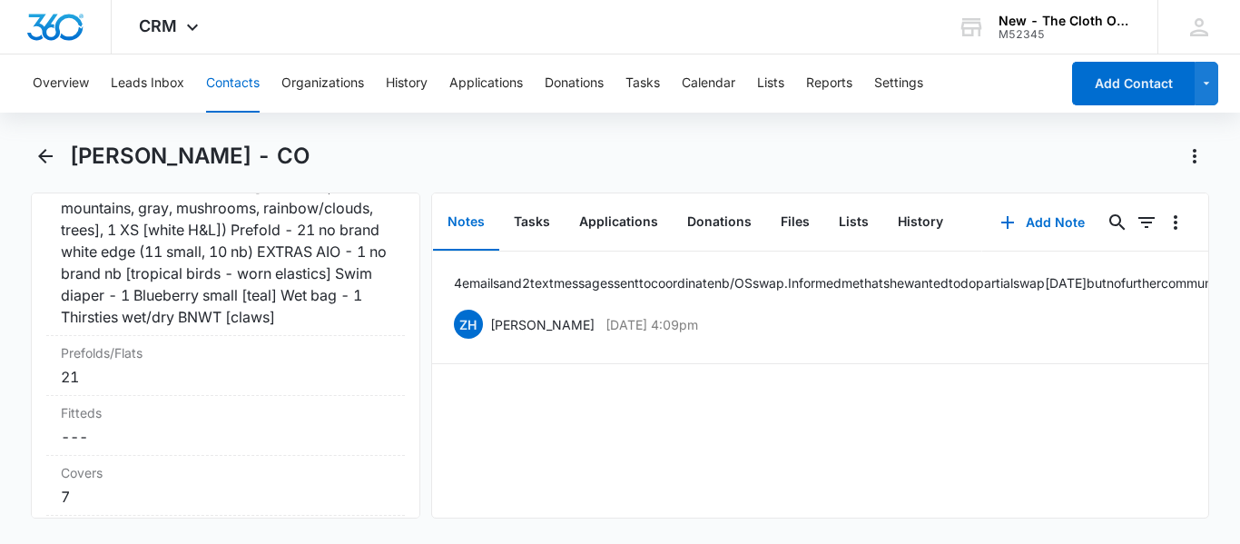
click at [461, 210] on button "Notes" at bounding box center [466, 222] width 66 height 56
click at [1019, 206] on button "Add Note" at bounding box center [1042, 223] width 121 height 44
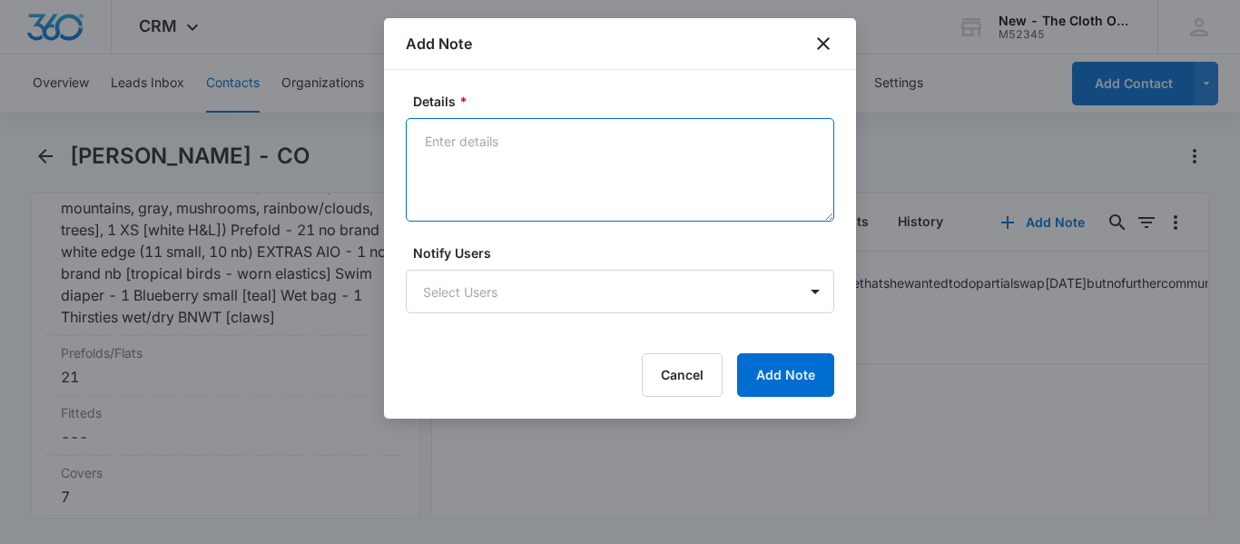
click at [519, 135] on textarea "Details *" at bounding box center [620, 169] width 428 height 103
paste textarea "[STREET_ADDRESS]"
click at [537, 178] on textarea "New address noted on Swap or Return Form: [STREET_ADDRESS]" at bounding box center [620, 169] width 428 height 103
click at [510, 200] on textarea "New address noted on Swap or Return Form: [STREET_ADDRESS]" at bounding box center [620, 169] width 428 height 103
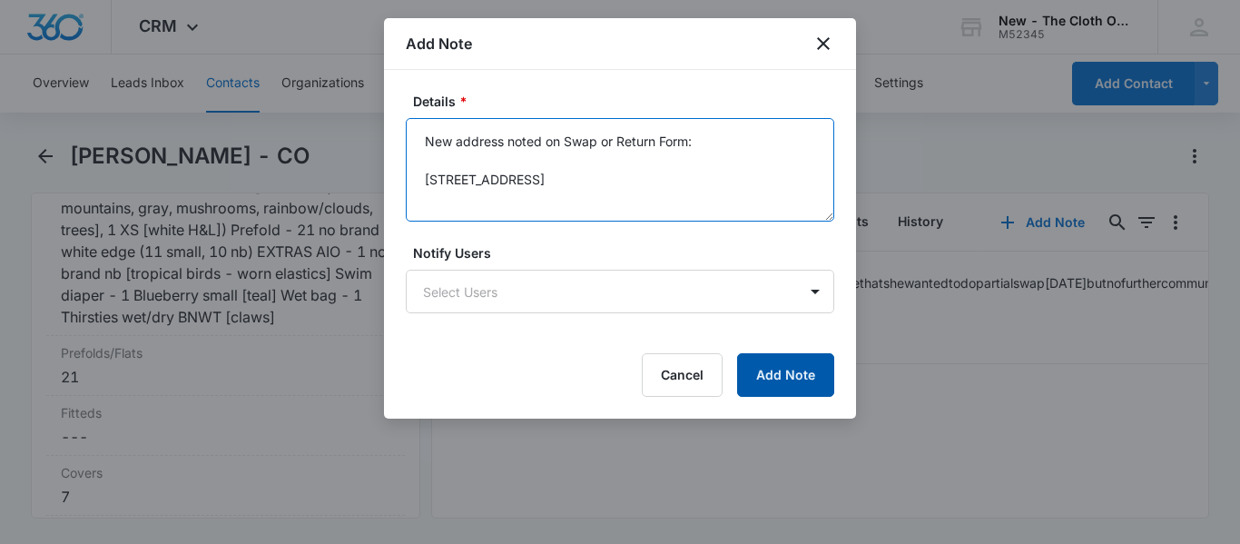
type textarea "New address noted on Swap or Return Form: [STREET_ADDRESS]"
click at [804, 371] on button "Add Note" at bounding box center [785, 375] width 97 height 44
